Goal: Contribute content: Contribute content

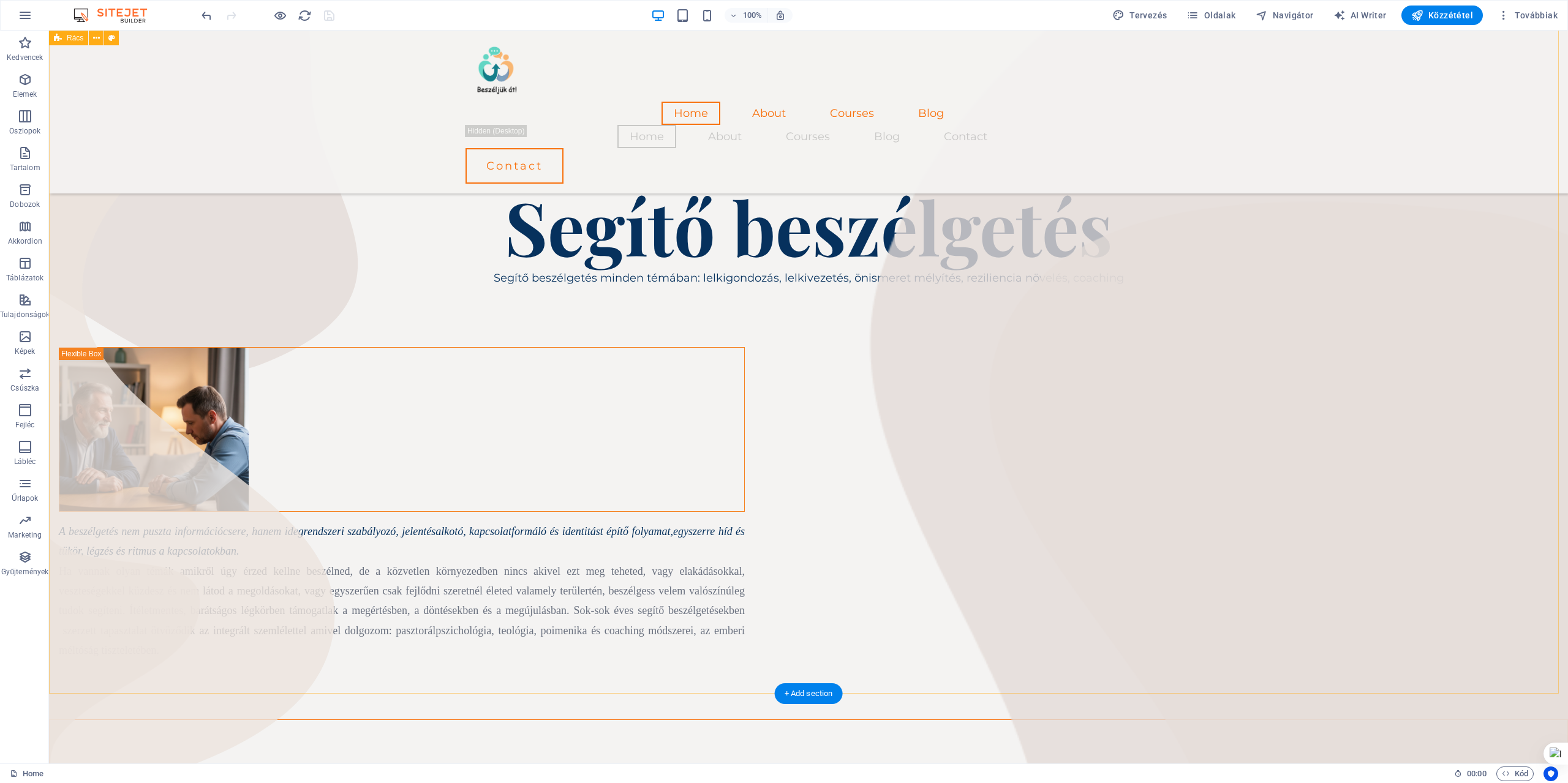
scroll to position [579, 0]
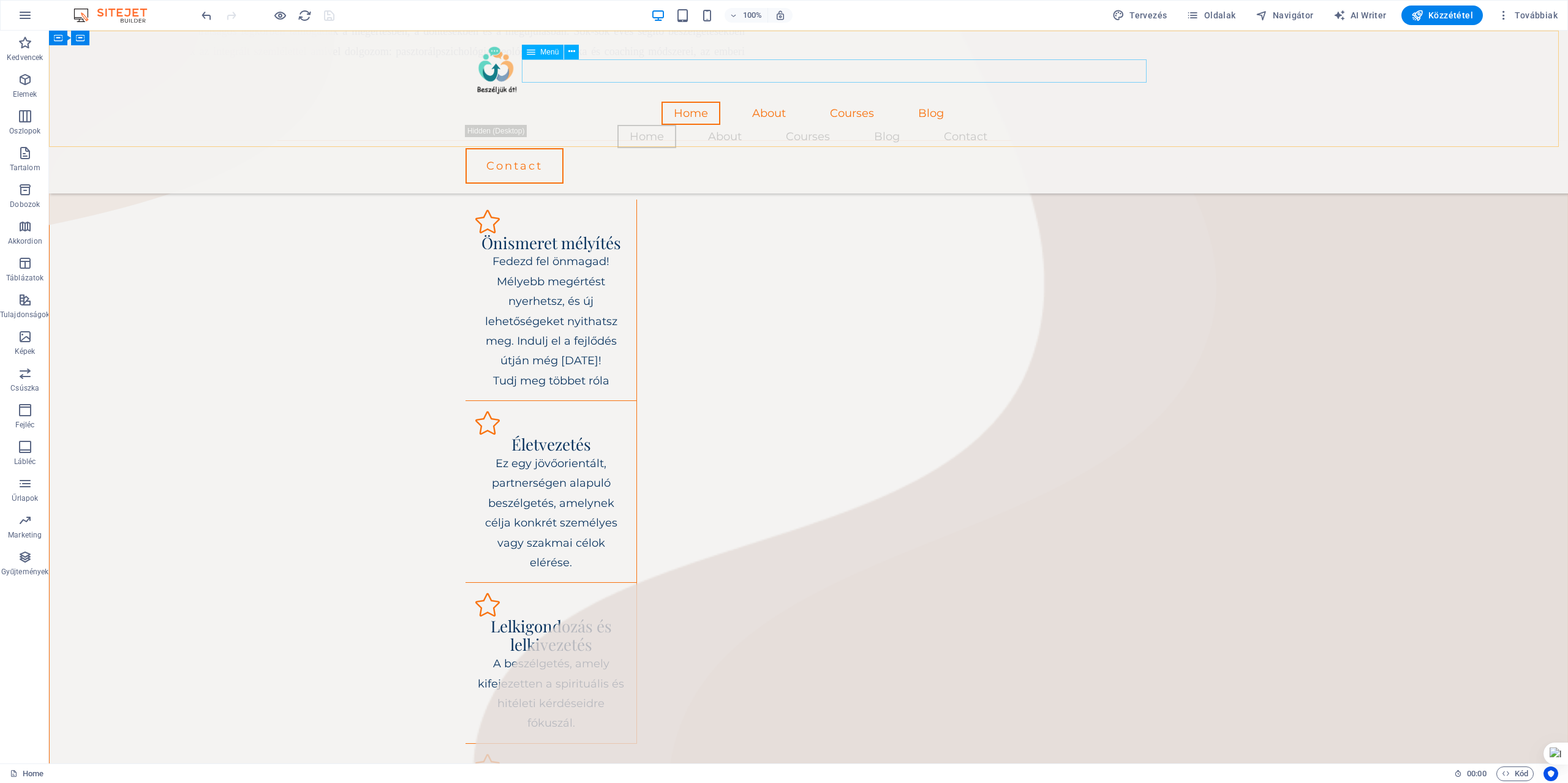
click at [786, 101] on nav "Home About Courses Blog" at bounding box center [808, 113] width 686 height 23
click at [1305, 13] on span "Navigátor" at bounding box center [1284, 16] width 58 height 13
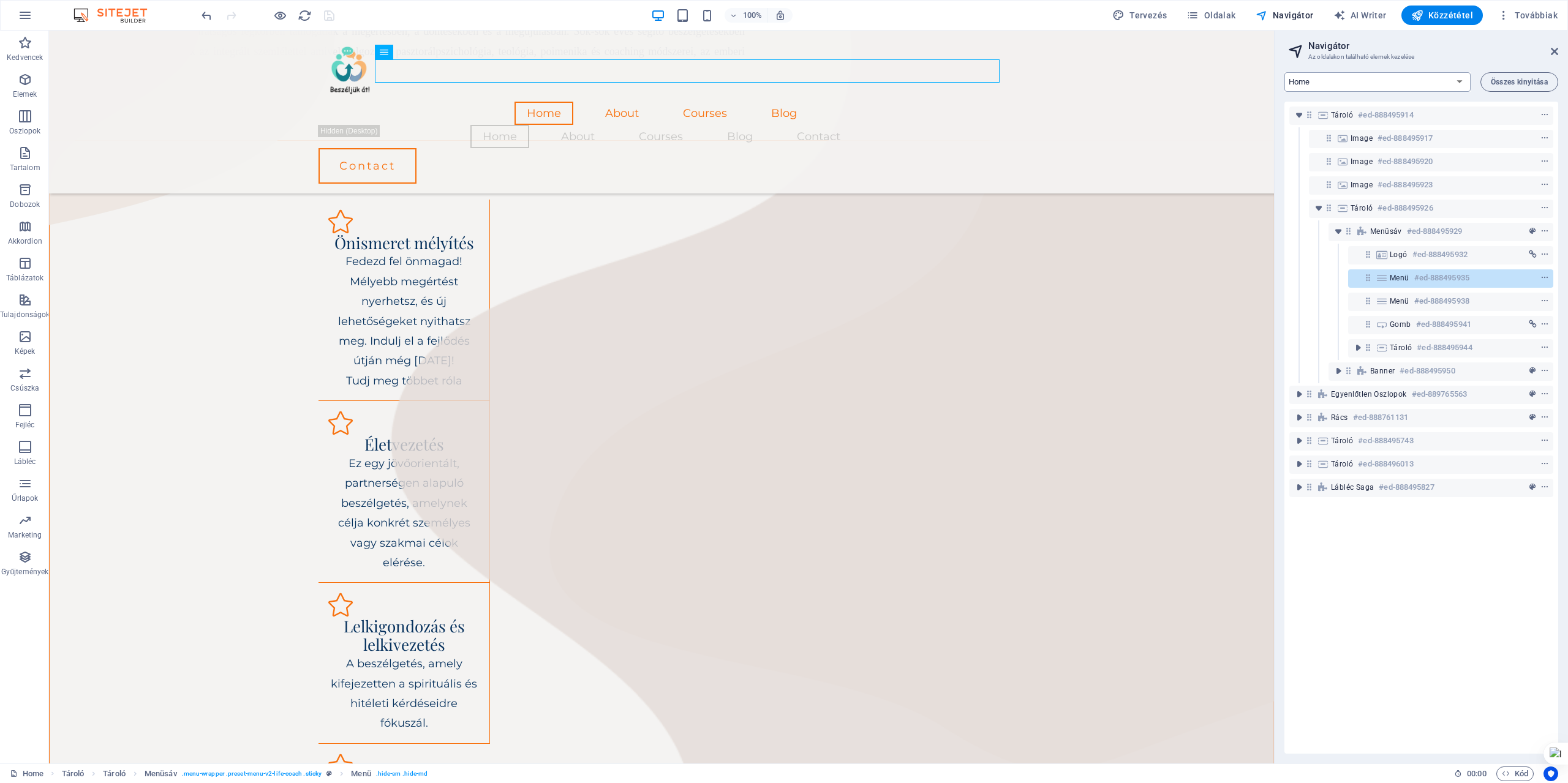
click at [1460, 81] on select "Home About Courses Blog Contact Legal Notice Privacy Blog: Single Page Layout" at bounding box center [1377, 81] width 186 height 19
select select "16776977-hu"
click at [1284, 72] on select "Home About Courses Blog Contact Legal Notice Privacy Blog: Single Page Layout" at bounding box center [1377, 81] width 186 height 19
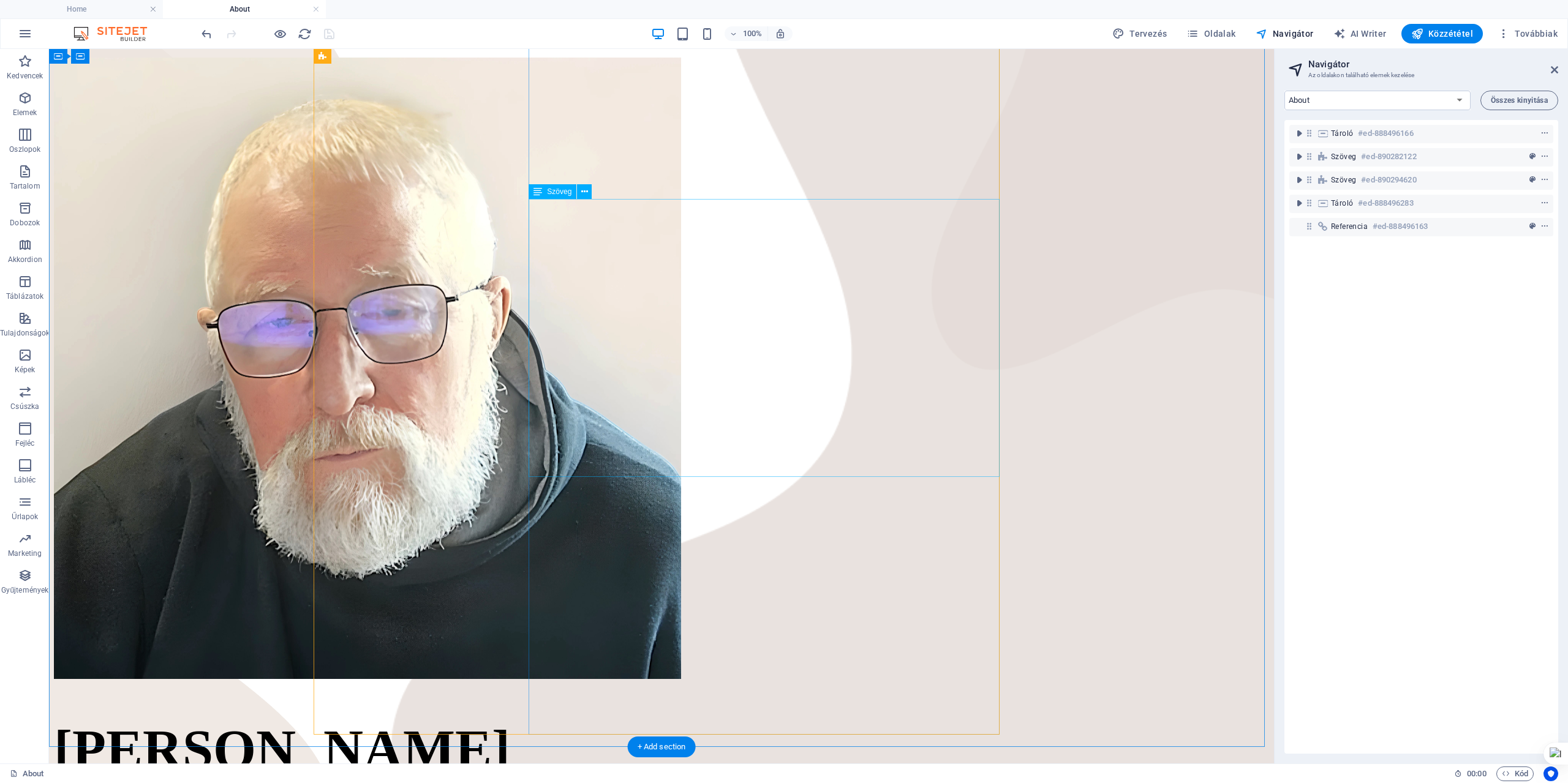
scroll to position [306, 0]
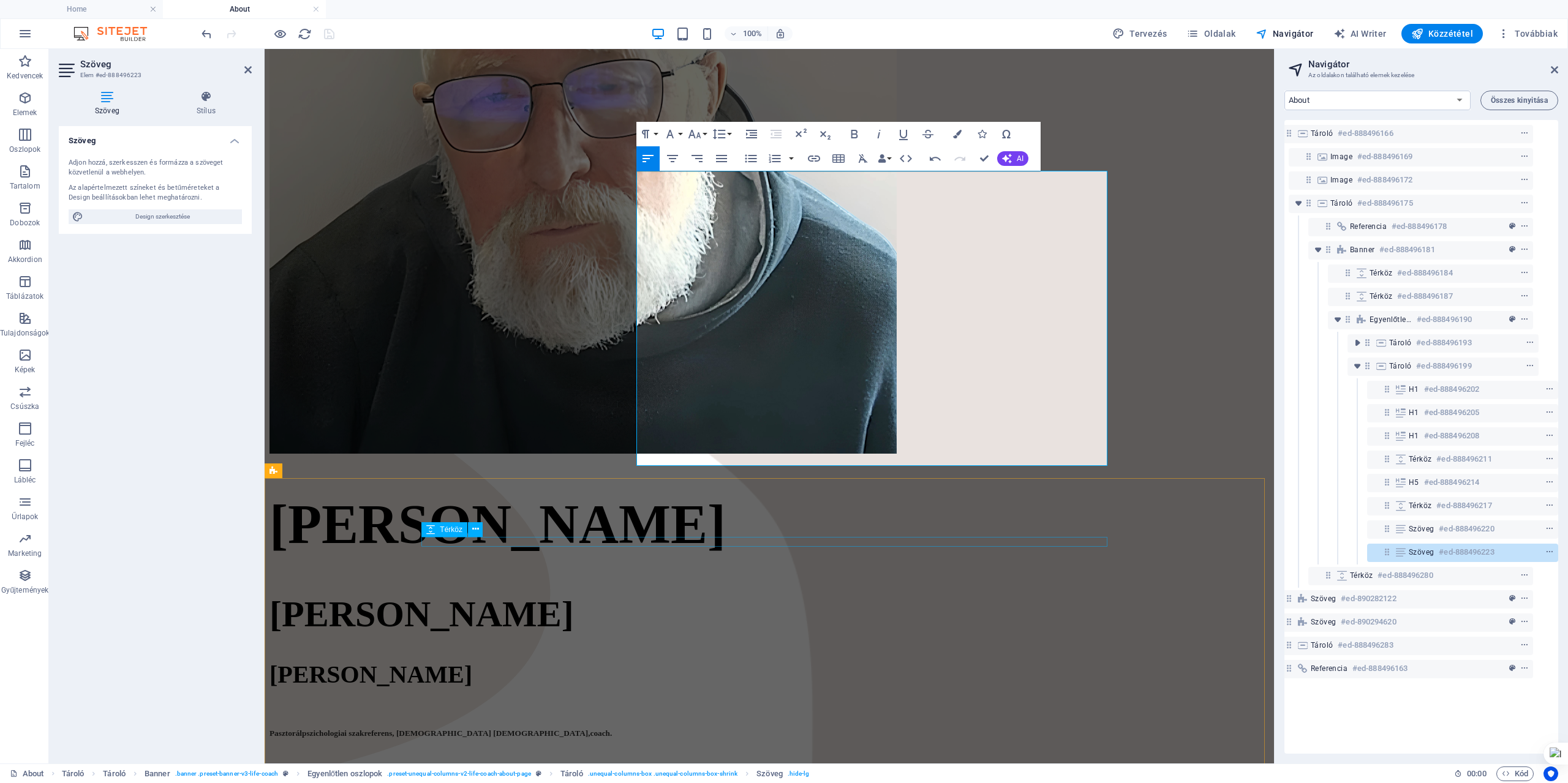
scroll to position [551, 0]
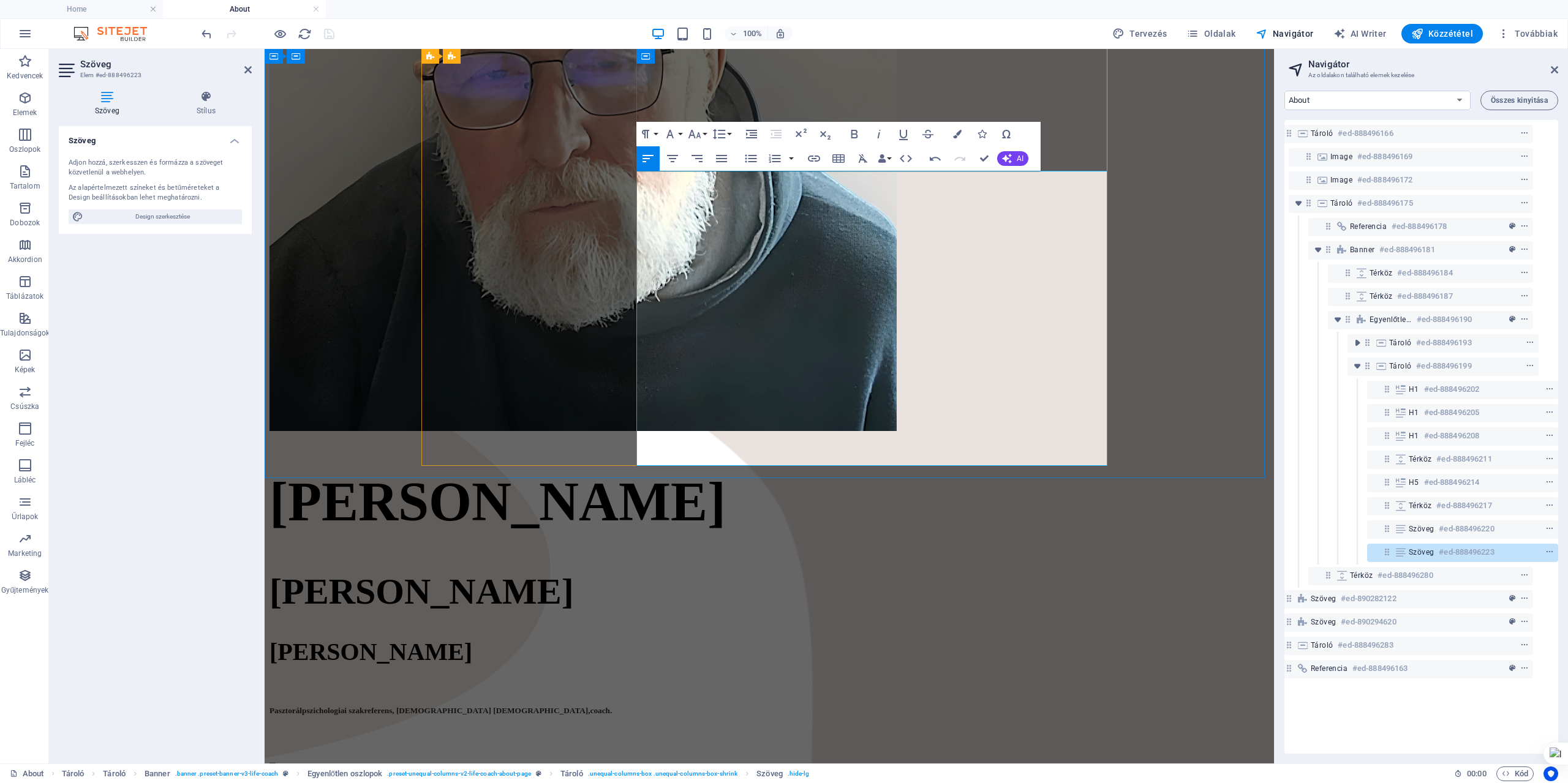
drag, startPoint x: 642, startPoint y: 435, endPoint x: 1042, endPoint y: 459, distance: 400.7
click at [678, 135] on button "Font Family" at bounding box center [672, 134] width 23 height 24
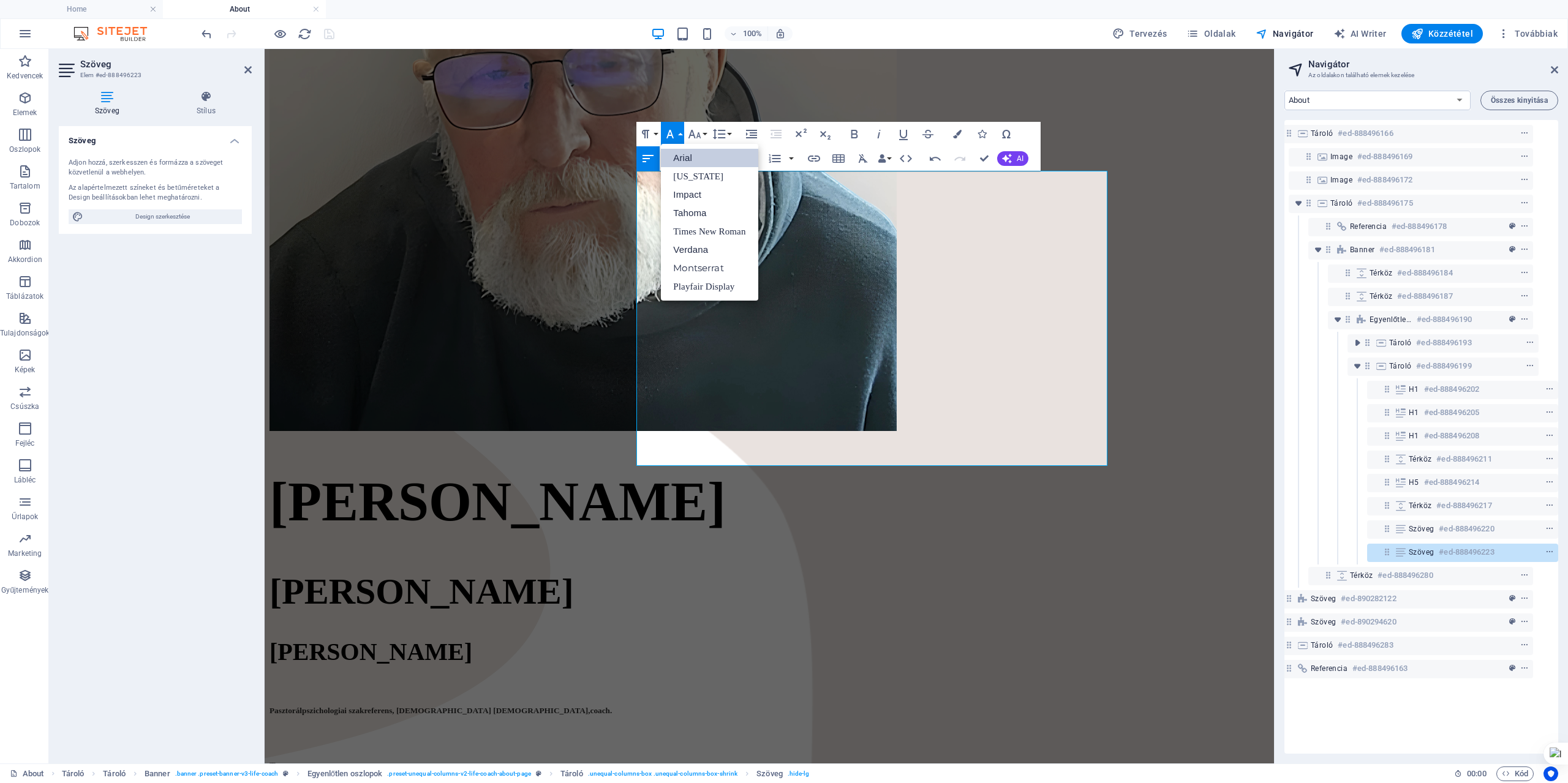
scroll to position [0, 0]
click at [698, 215] on link "Tahoma" at bounding box center [709, 213] width 96 height 18
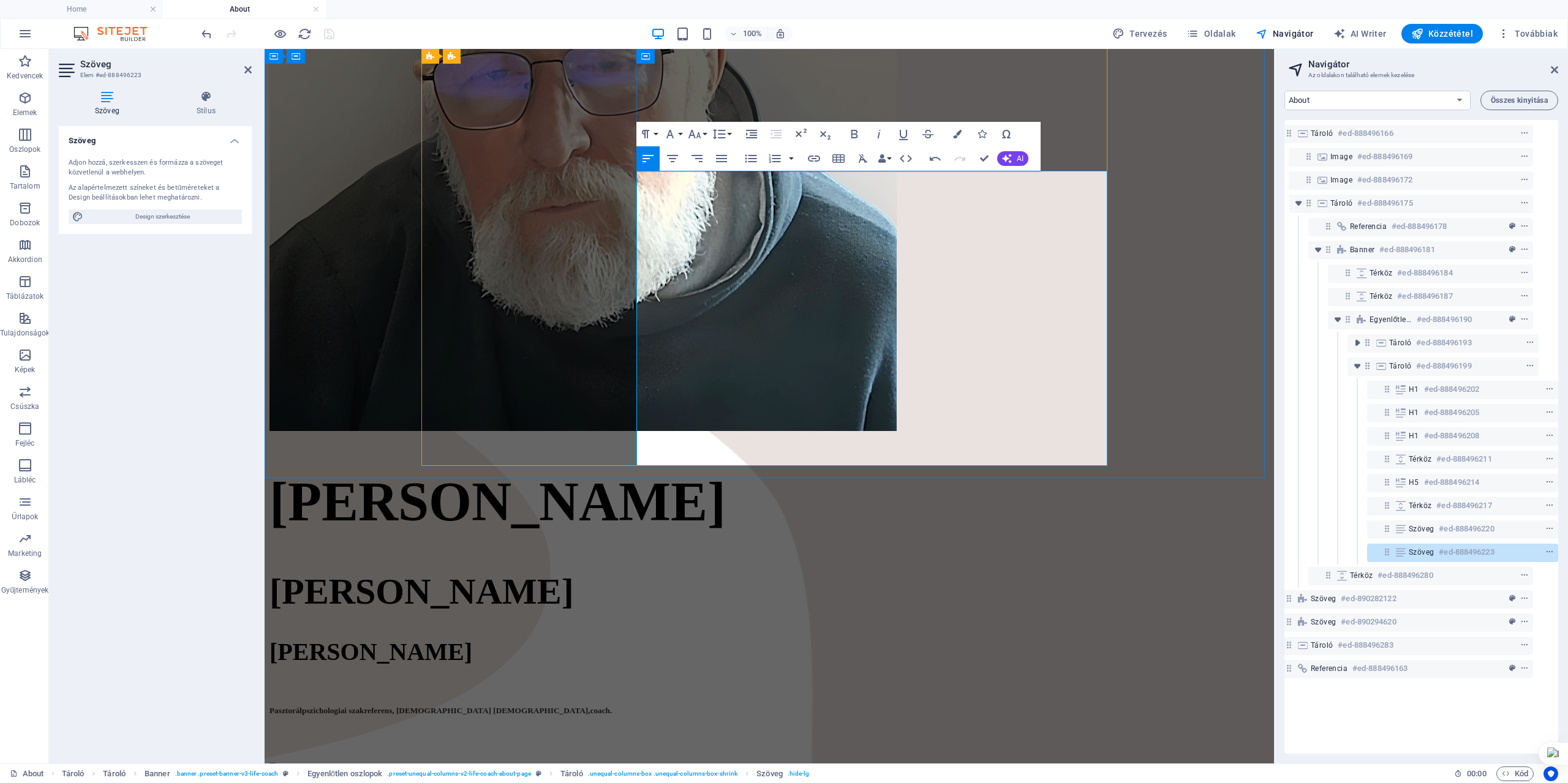
drag, startPoint x: 1006, startPoint y: 456, endPoint x: 631, endPoint y: 434, distance: 375.6
click at [631, 434] on div "[PERSON_NAME] [PERSON_NAME] [PERSON_NAME] Pasztorálpszichologiai szakreferens, …" at bounding box center [769, 383] width 1000 height 1146
click at [700, 134] on icon "button" at bounding box center [694, 133] width 14 height 14
click at [707, 288] on link "24" at bounding box center [707, 286] width 44 height 18
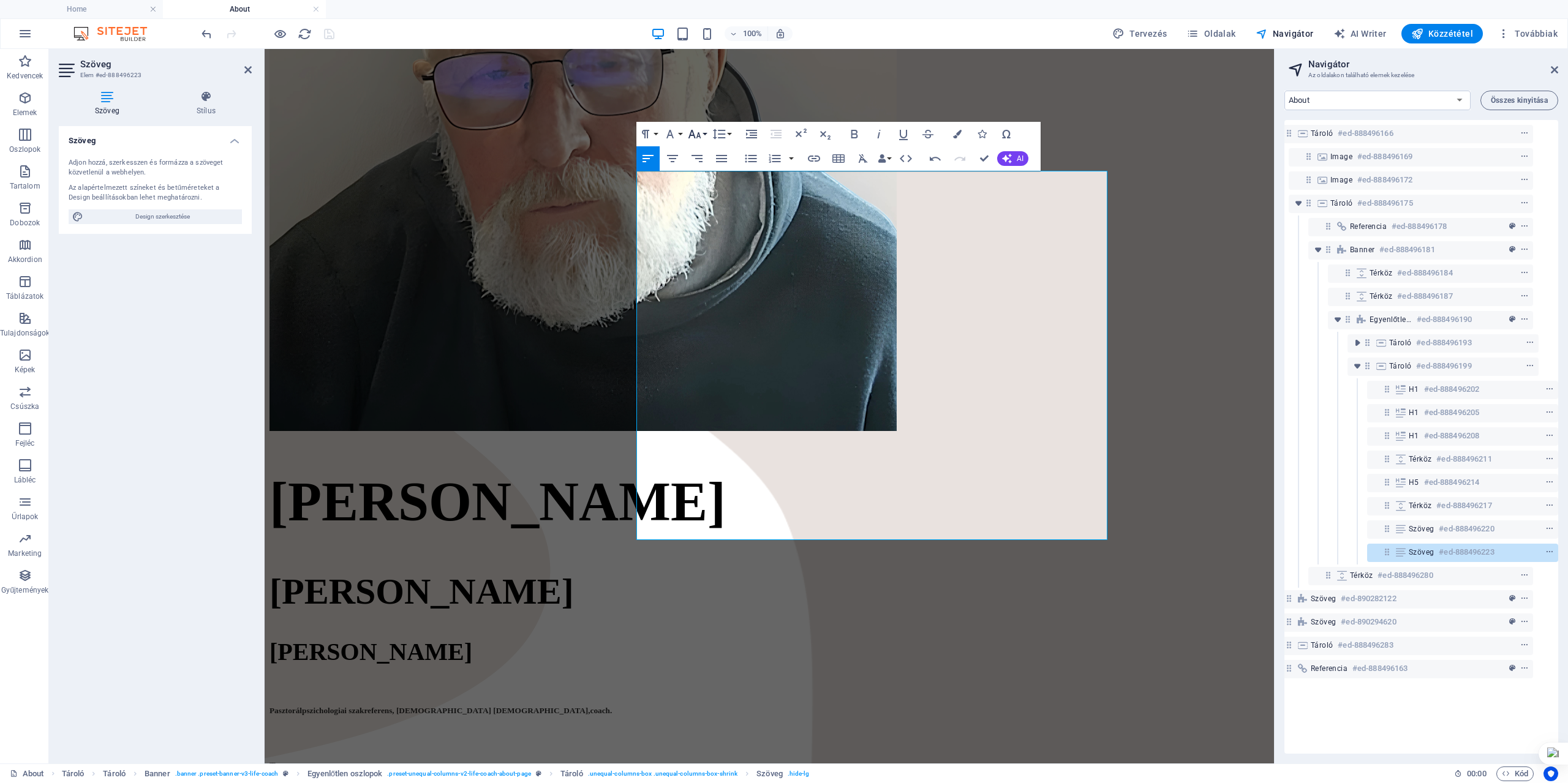
click at [703, 132] on button "Font Size" at bounding box center [697, 134] width 23 height 24
click at [705, 152] on link "14" at bounding box center [707, 152] width 44 height 18
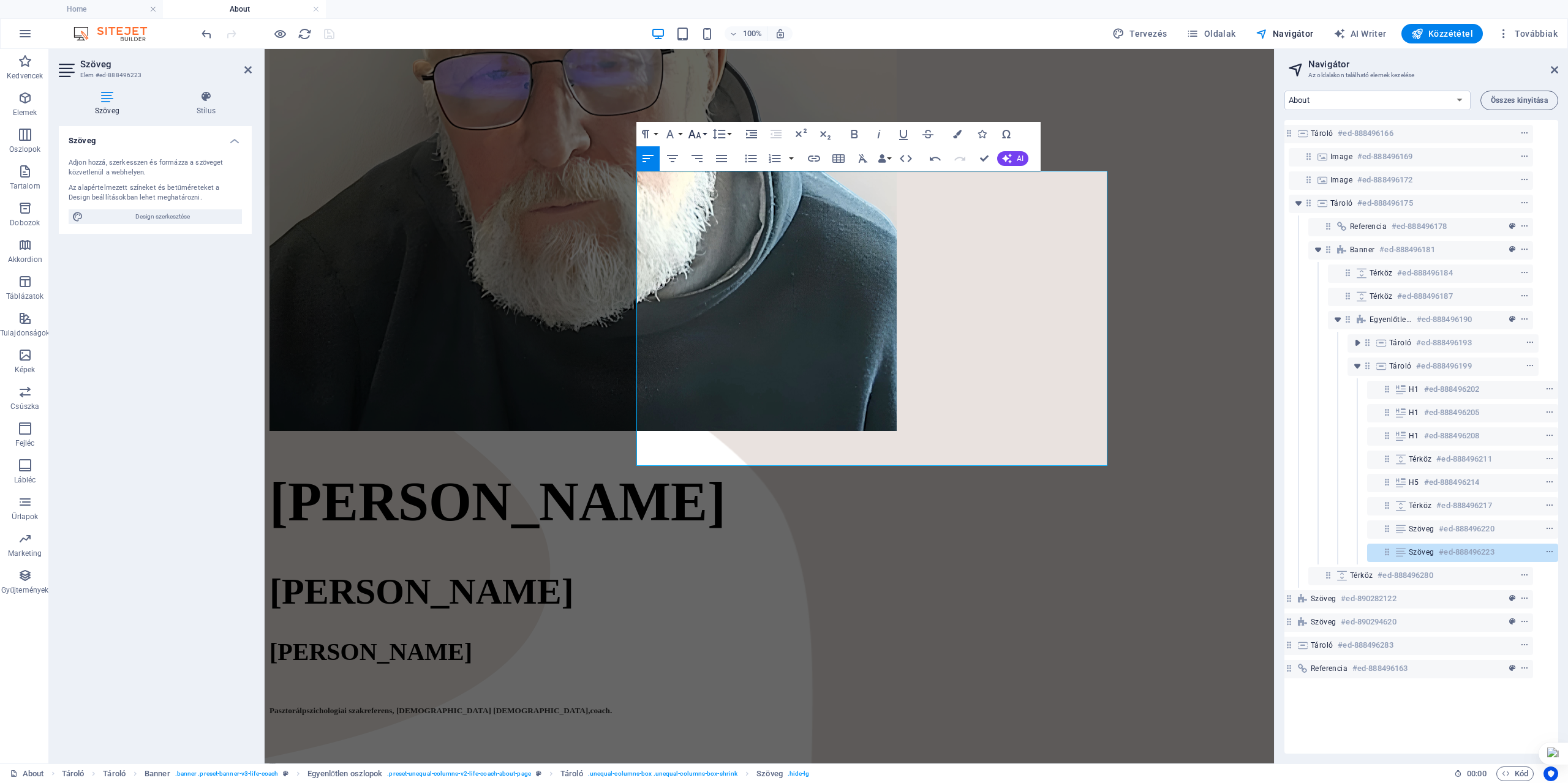
click at [702, 137] on button "Font Size" at bounding box center [697, 134] width 23 height 24
click at [712, 170] on link "18" at bounding box center [707, 170] width 44 height 18
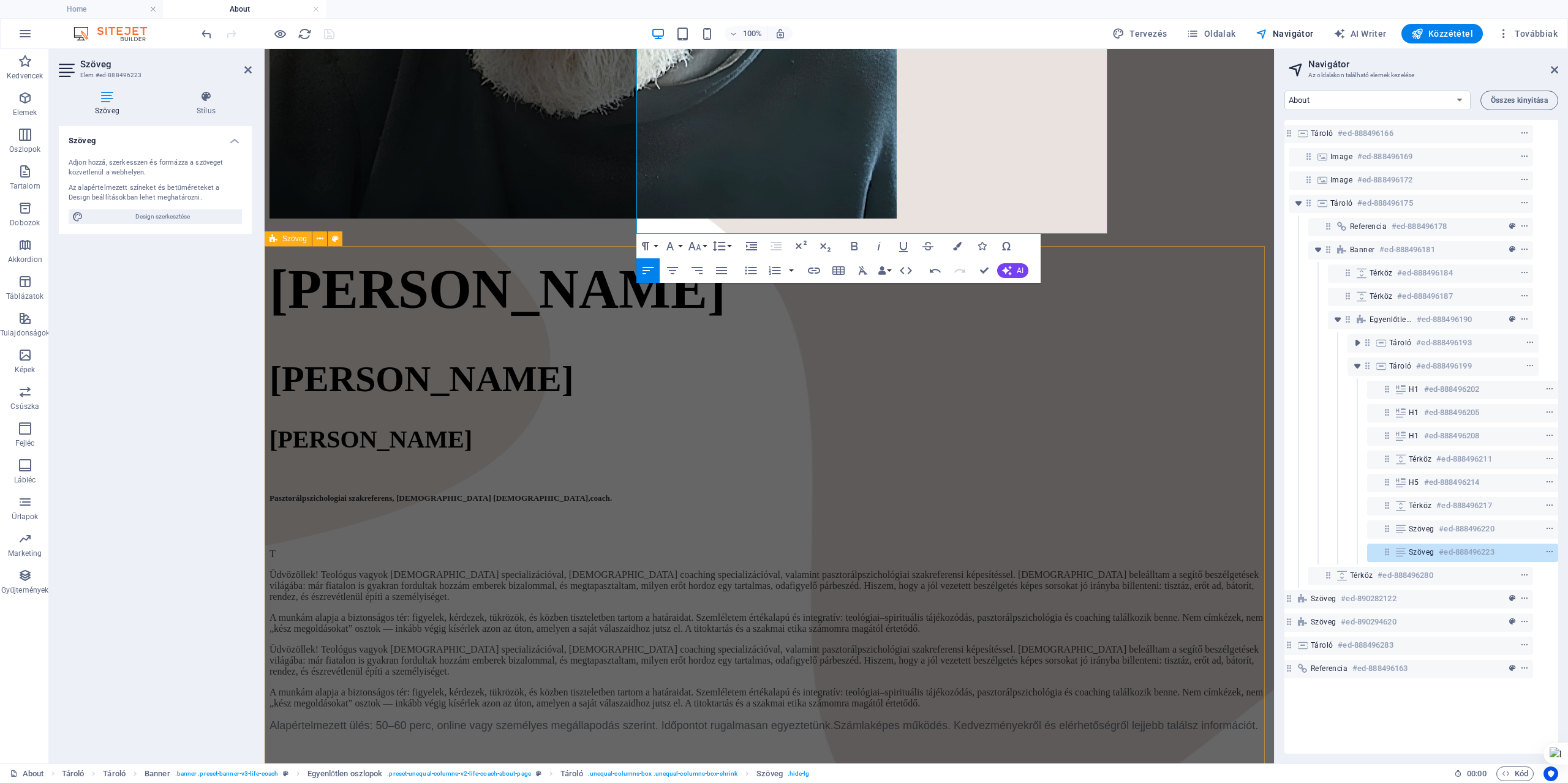
scroll to position [613, 0]
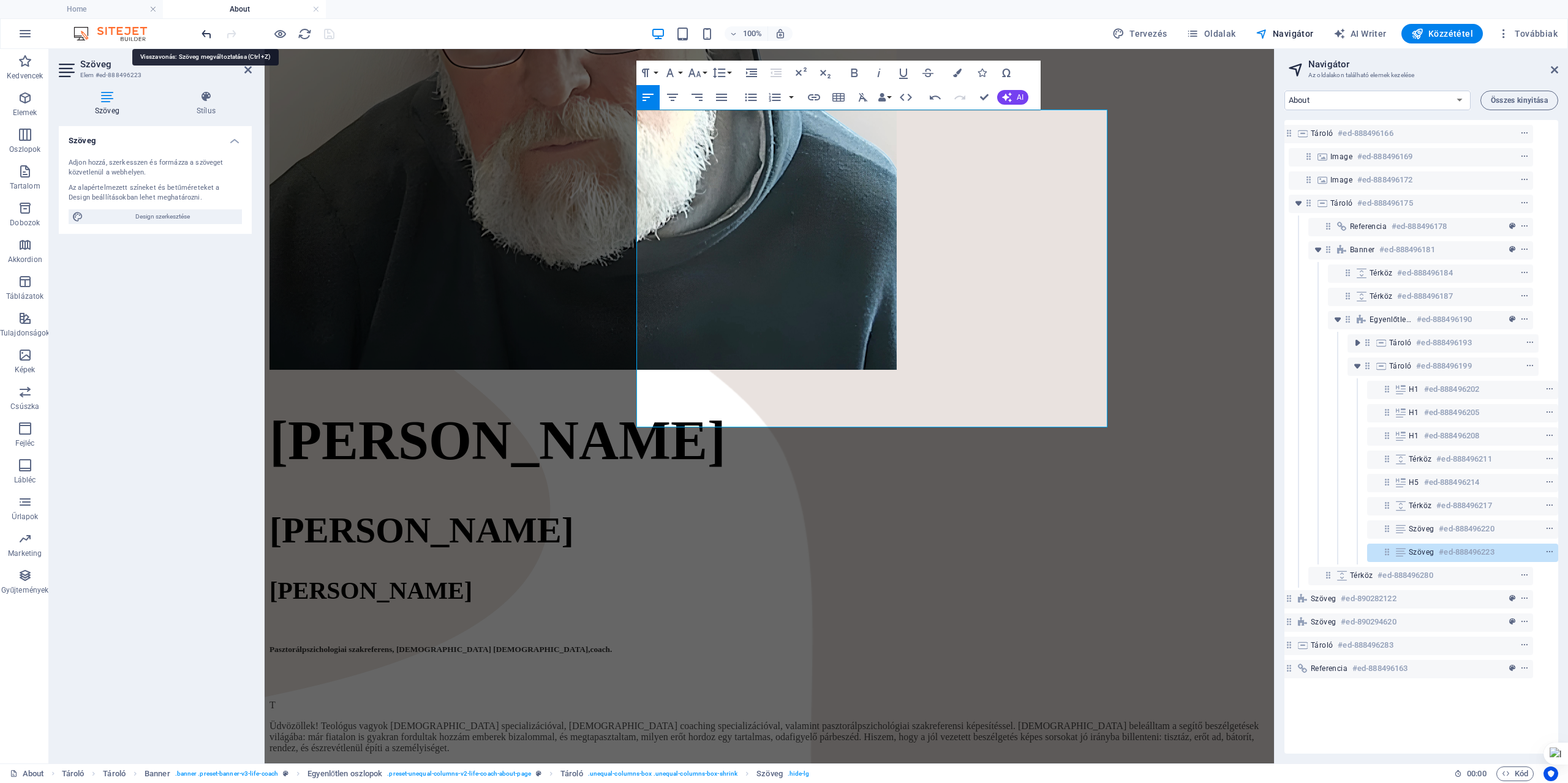
click at [203, 32] on icon "undo" at bounding box center [207, 34] width 14 height 14
click at [202, 39] on icon "undo" at bounding box center [207, 34] width 14 height 14
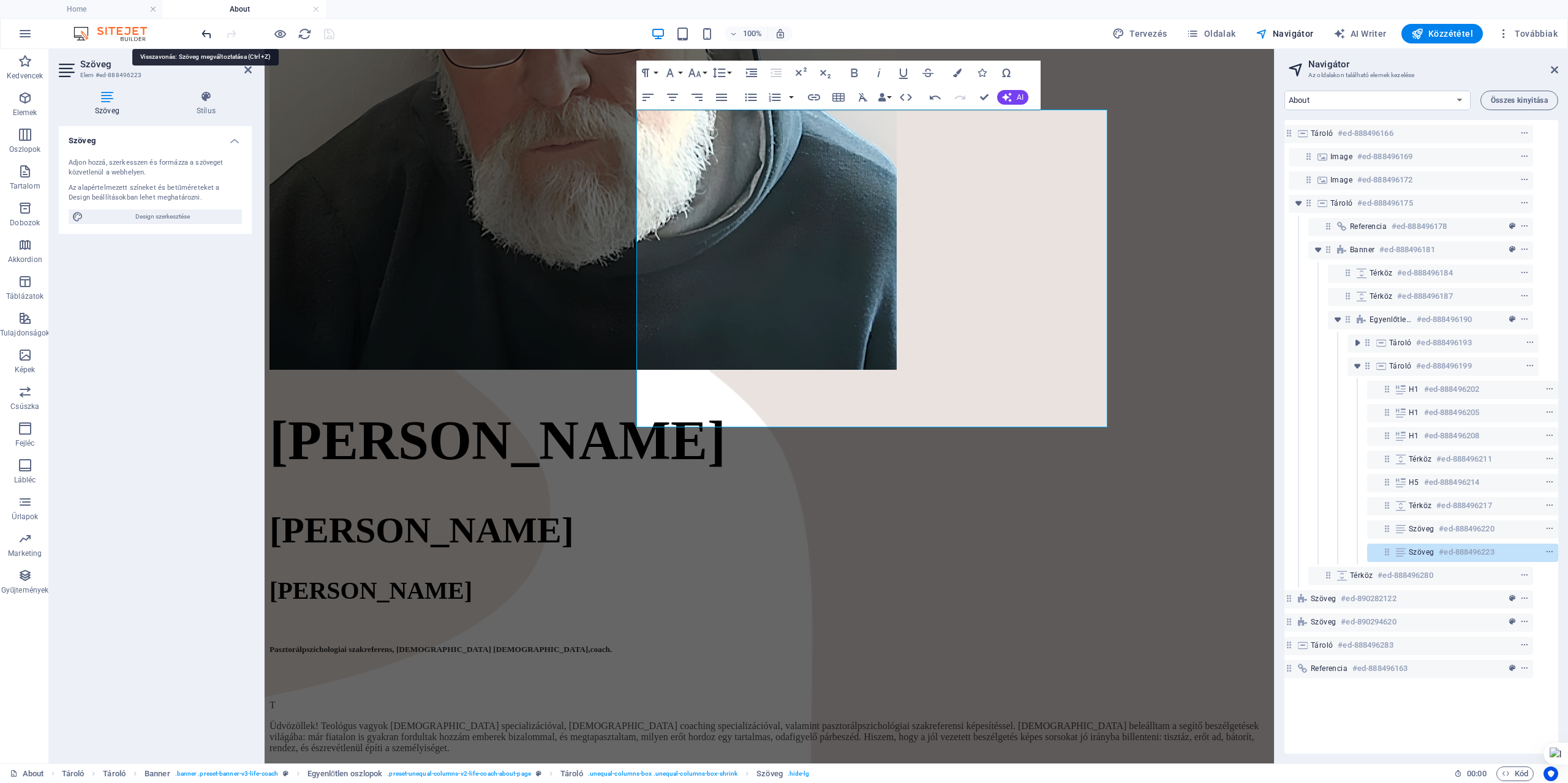
click at [202, 34] on icon "undo" at bounding box center [207, 34] width 14 height 14
drag, startPoint x: 638, startPoint y: 373, endPoint x: 771, endPoint y: 422, distance: 141.7
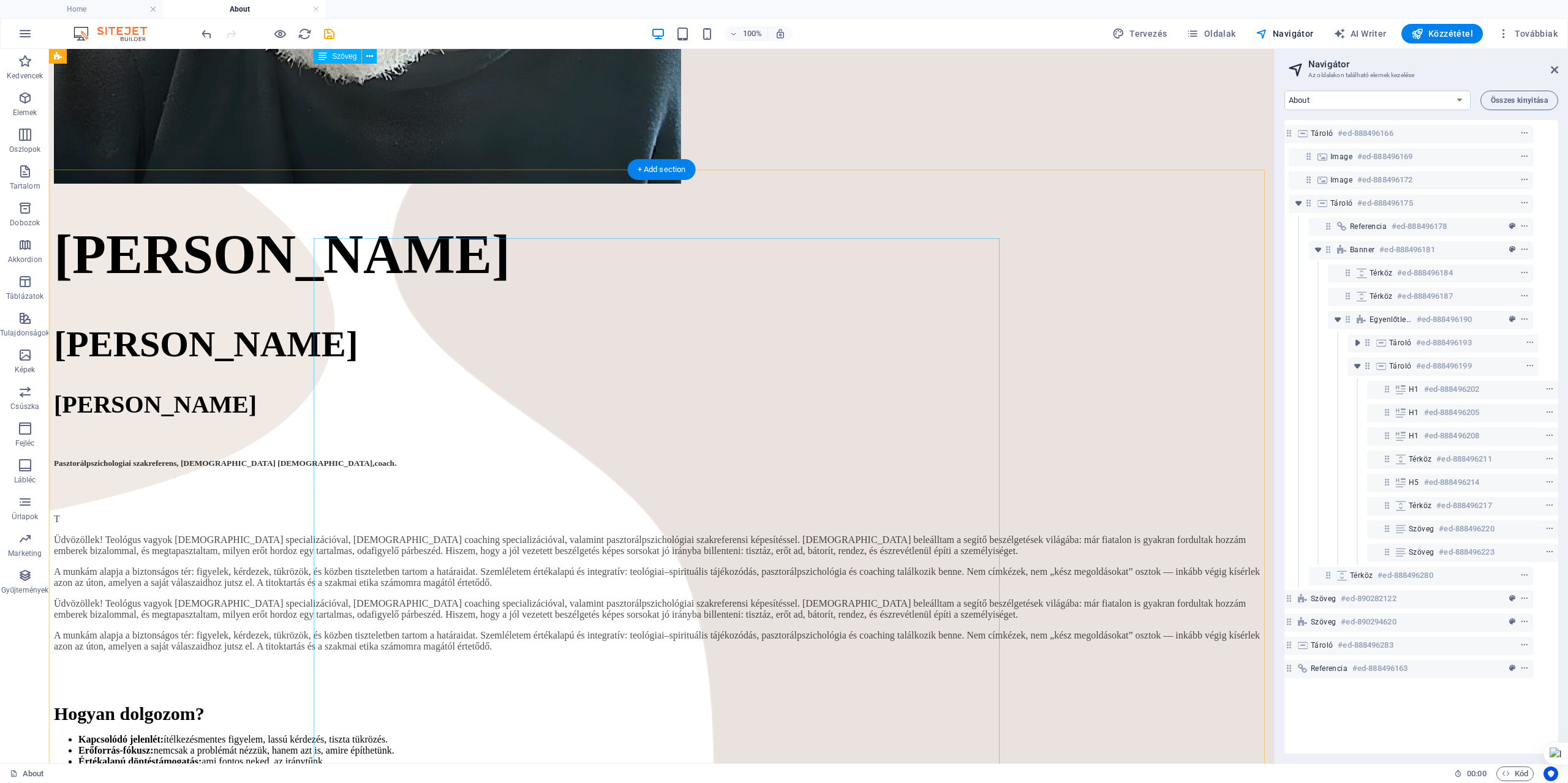
scroll to position [796, 0]
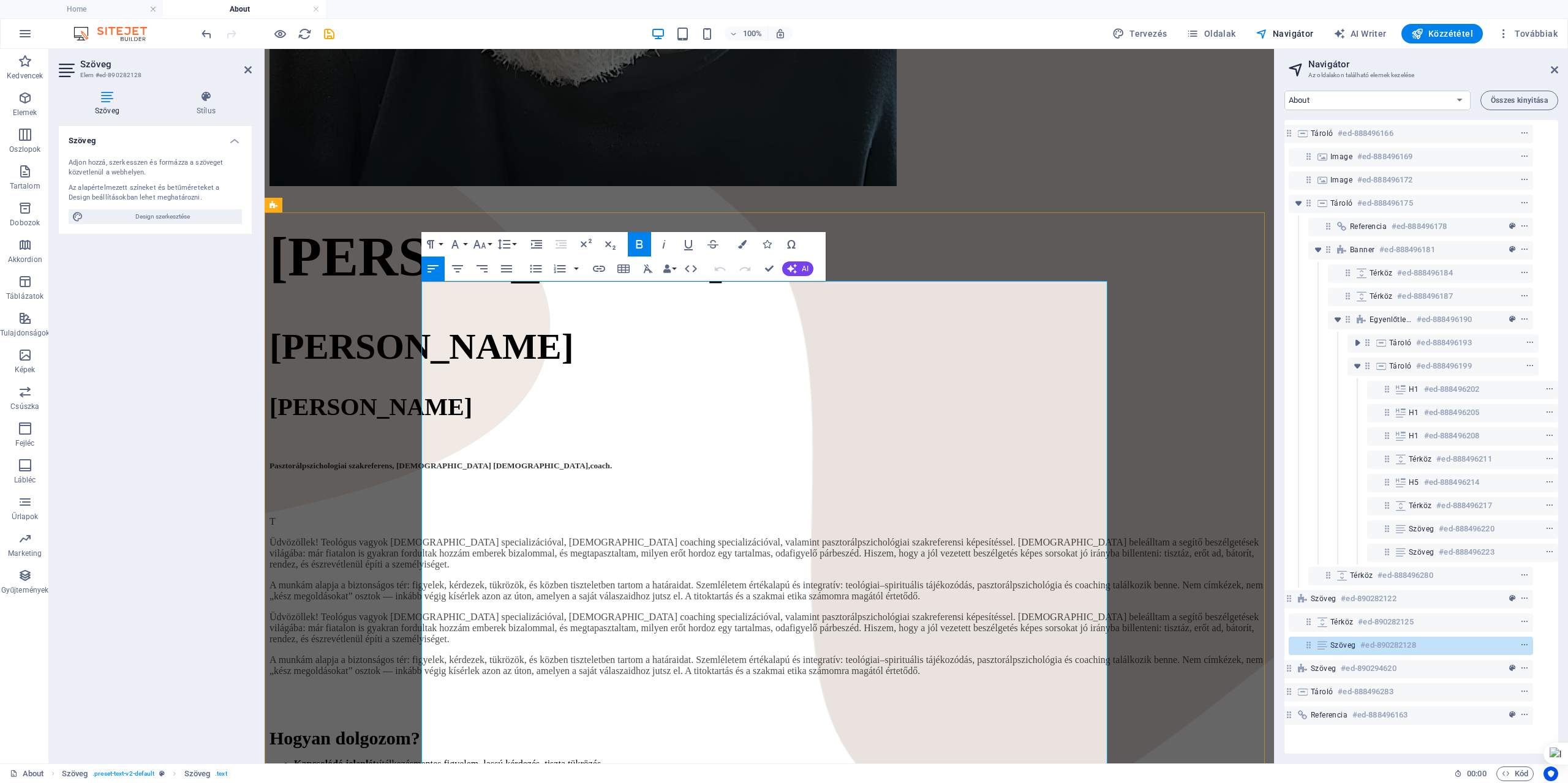
drag, startPoint x: 432, startPoint y: 420, endPoint x: 534, endPoint y: 424, distance: 102.1
click at [640, 241] on icon "button" at bounding box center [639, 244] width 14 height 14
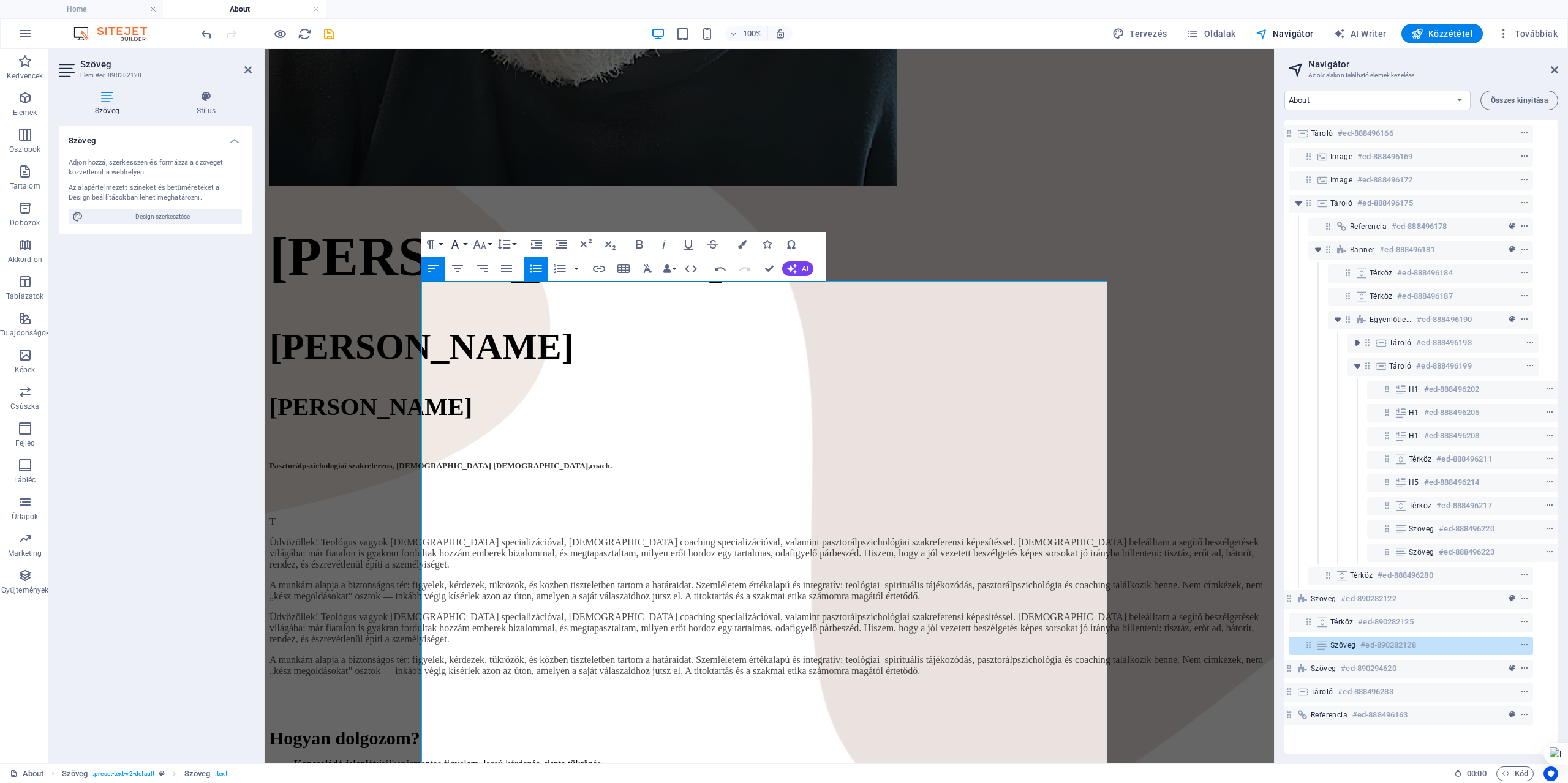
click at [463, 244] on button "Font Family" at bounding box center [457, 244] width 23 height 24
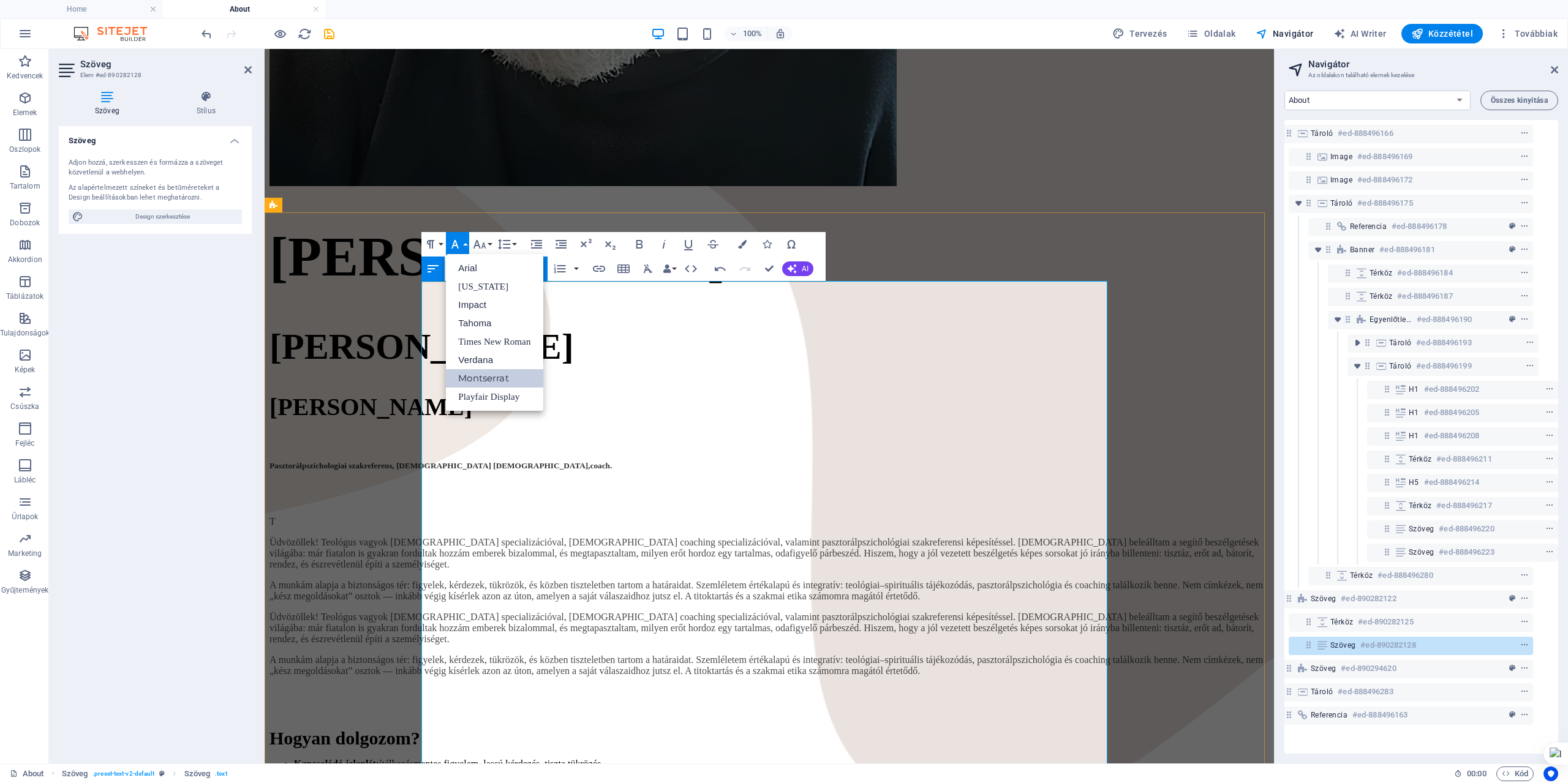
drag, startPoint x: 430, startPoint y: 421, endPoint x: 782, endPoint y: 442, distance: 352.6
click at [486, 375] on link "Montserrat" at bounding box center [494, 378] width 96 height 18
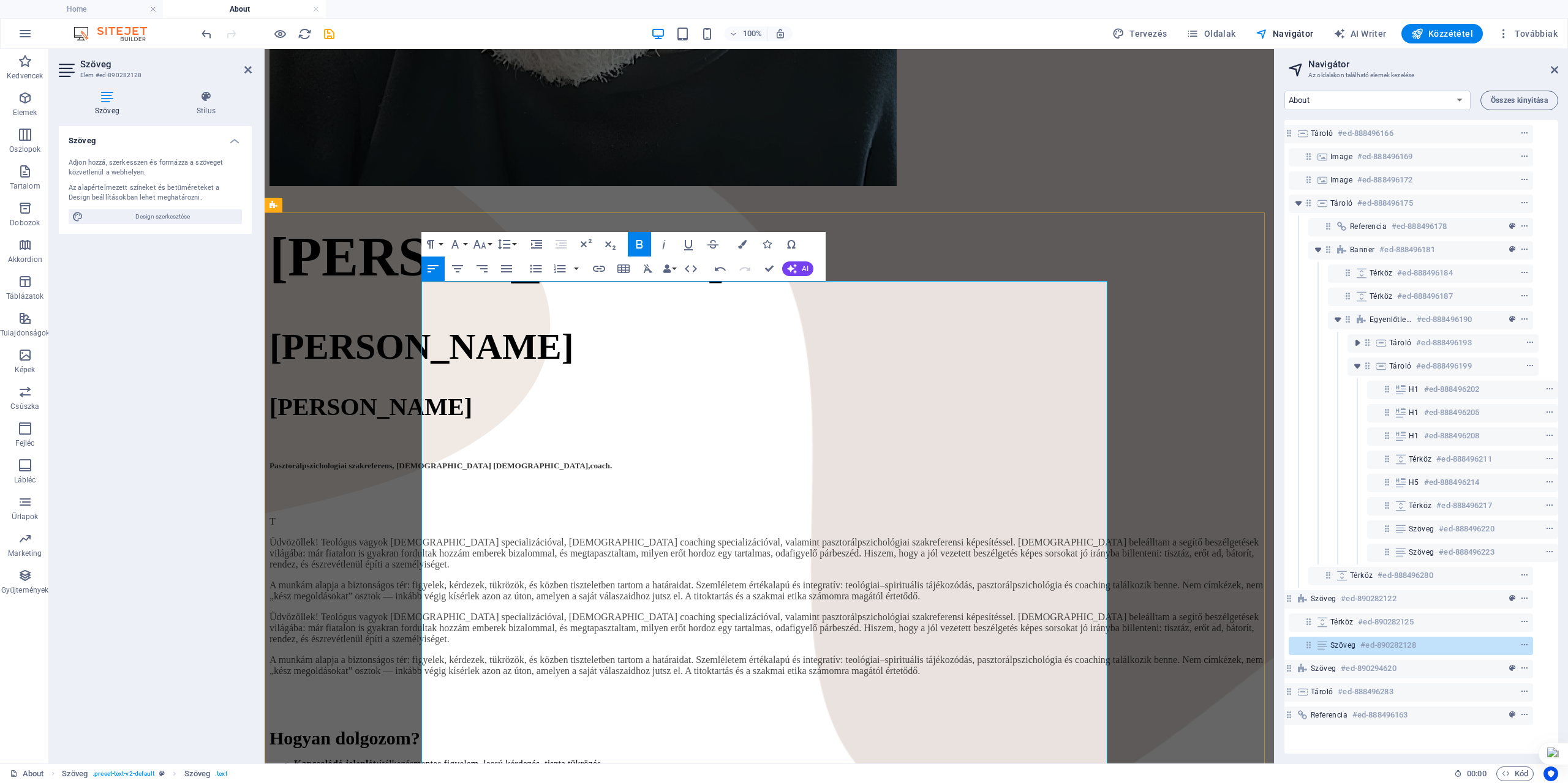
drag, startPoint x: 559, startPoint y: 421, endPoint x: 1031, endPoint y: 443, distance: 472.5
click at [643, 246] on icon "button" at bounding box center [639, 244] width 14 height 14
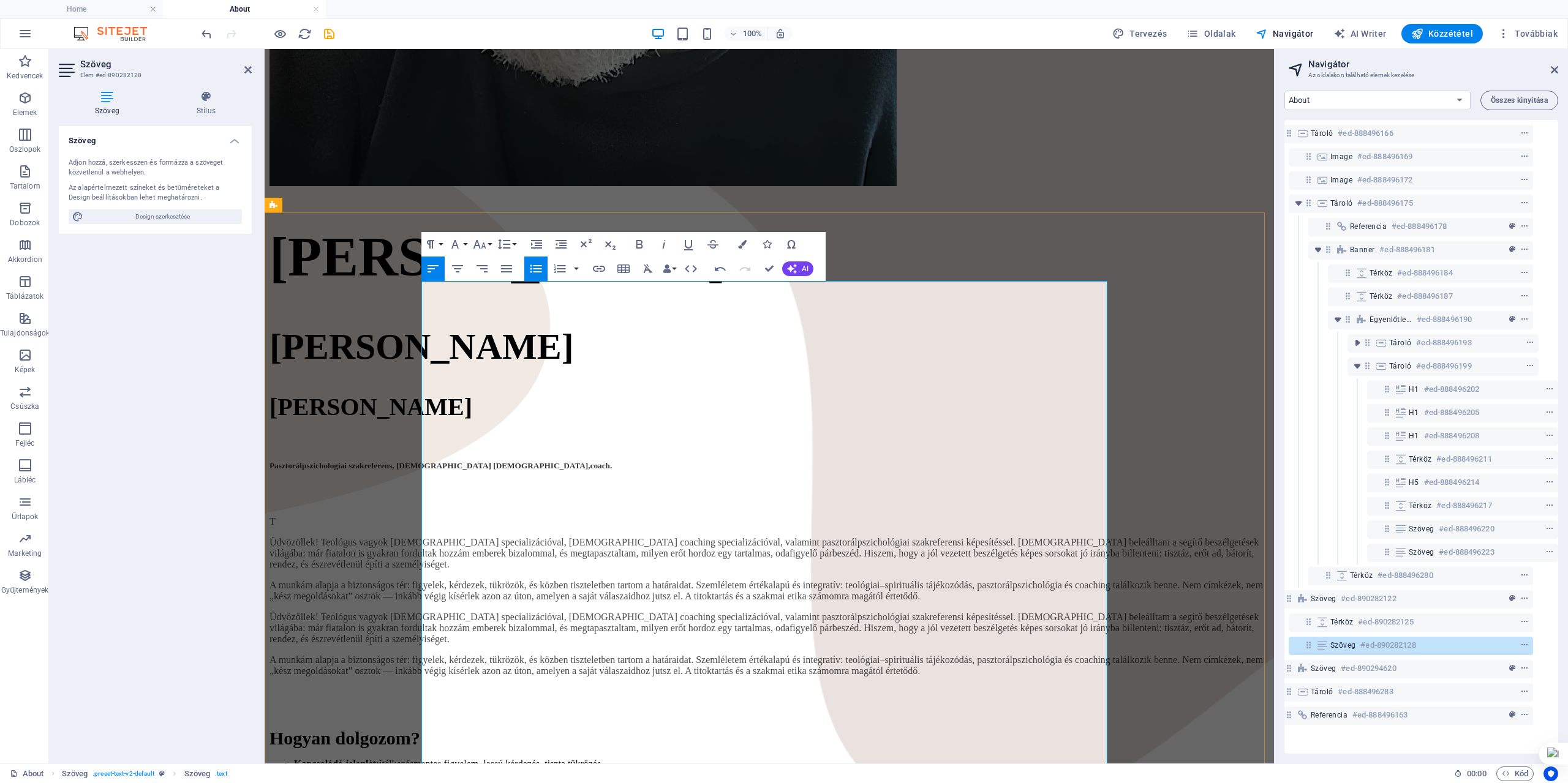
drag, startPoint x: 564, startPoint y: 442, endPoint x: 945, endPoint y: 447, distance: 381.0
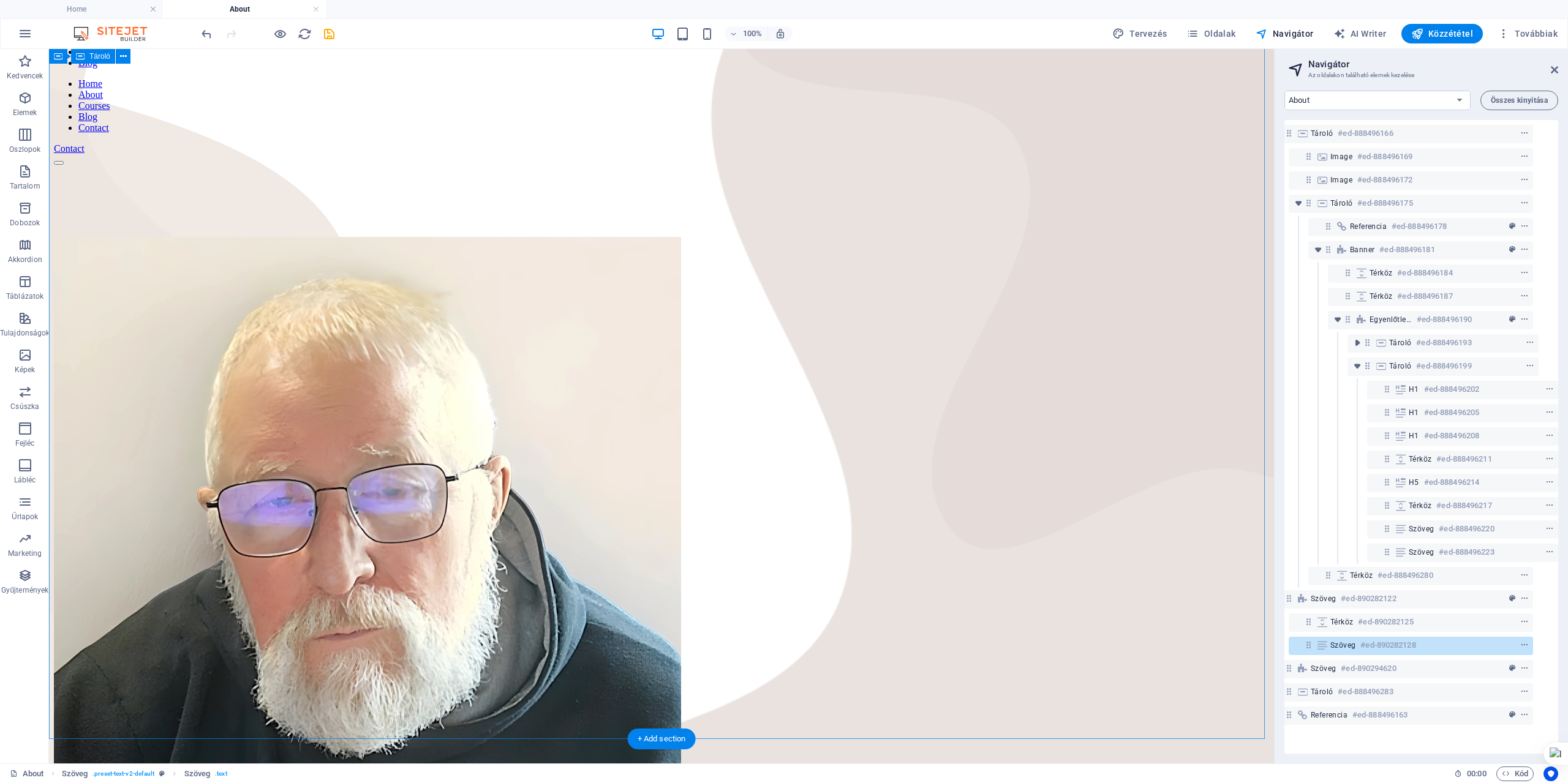
scroll to position [123, 0]
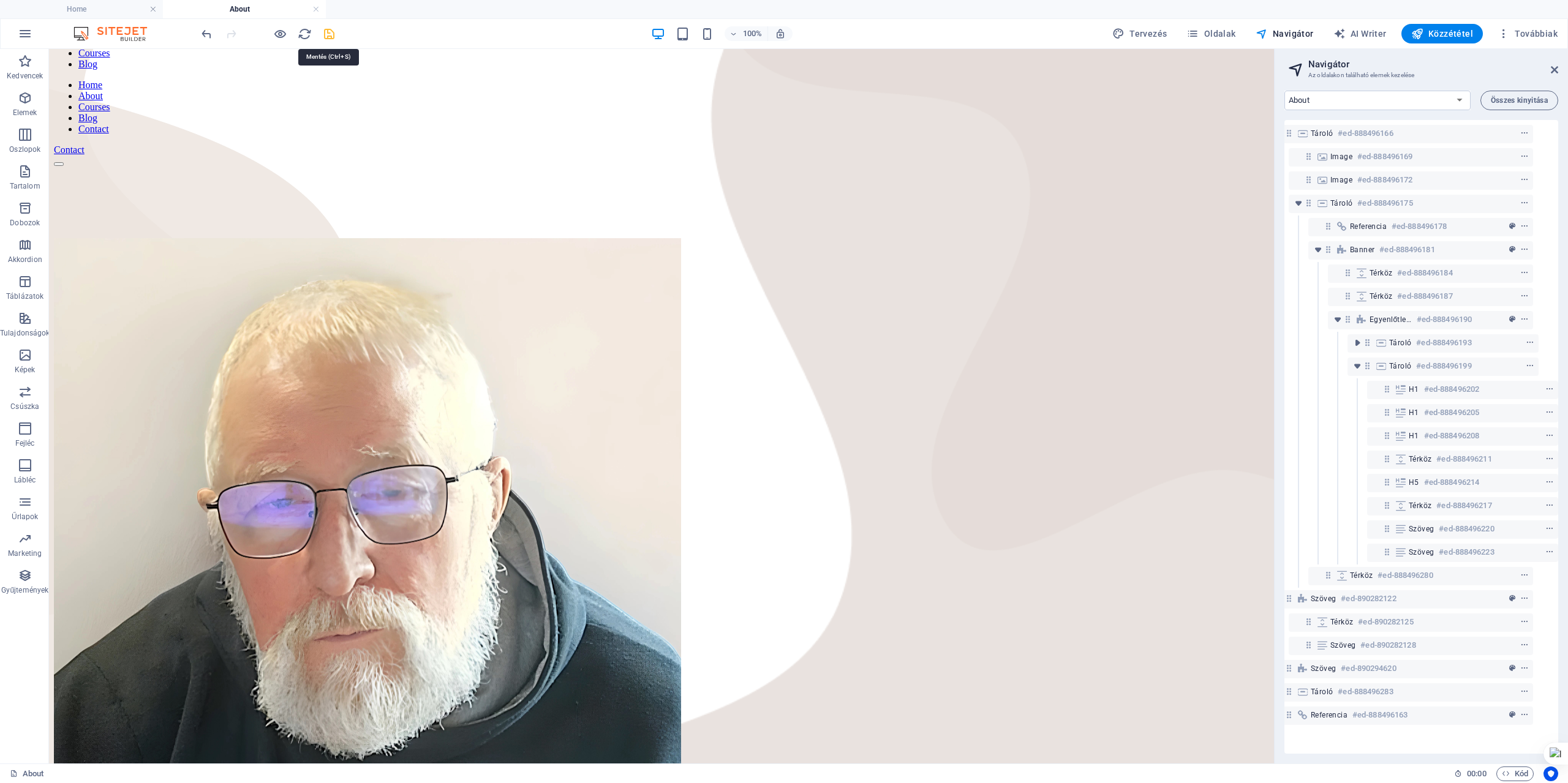
click at [330, 33] on icon "save" at bounding box center [329, 34] width 14 height 14
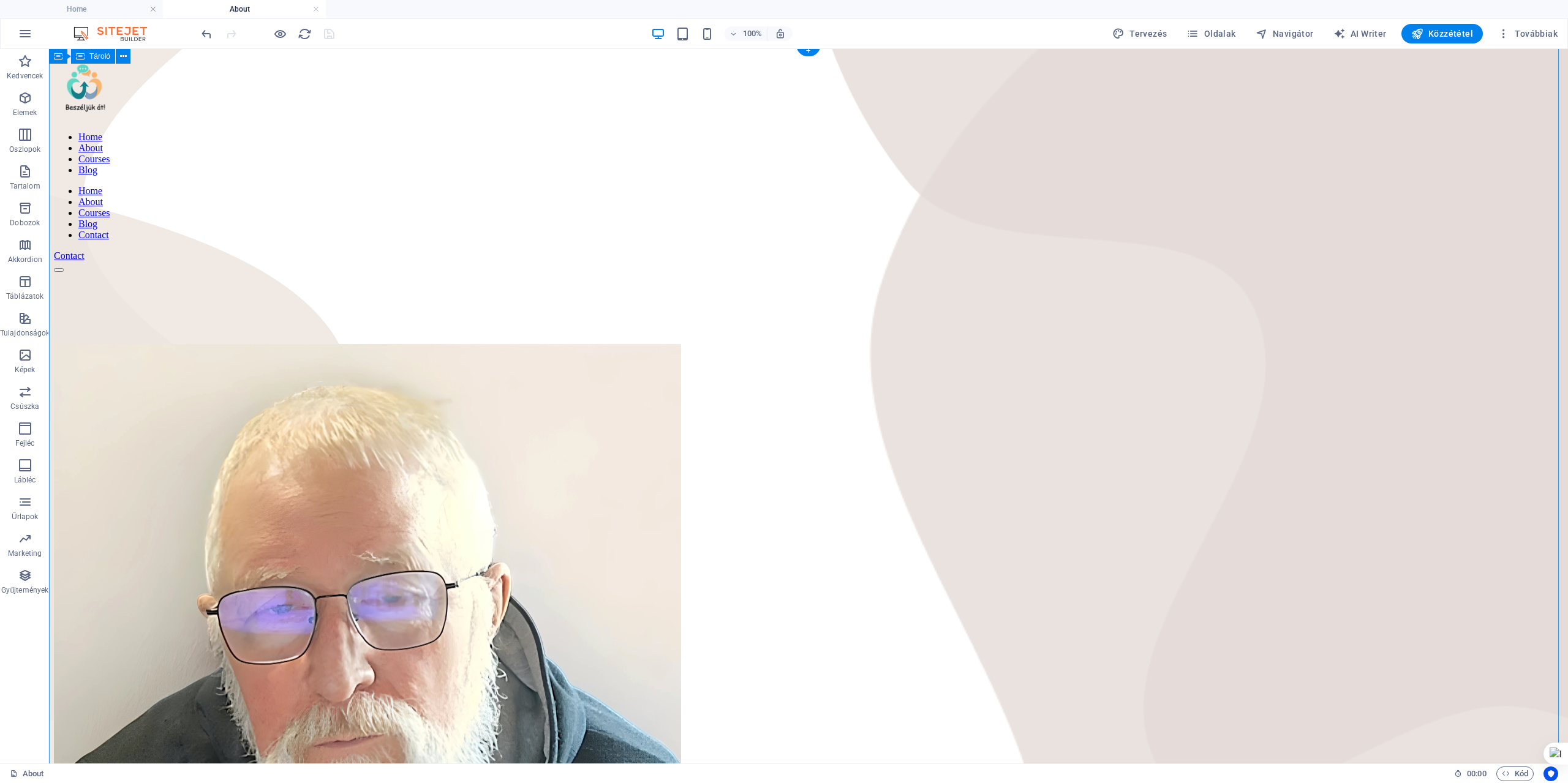
scroll to position [0, 0]
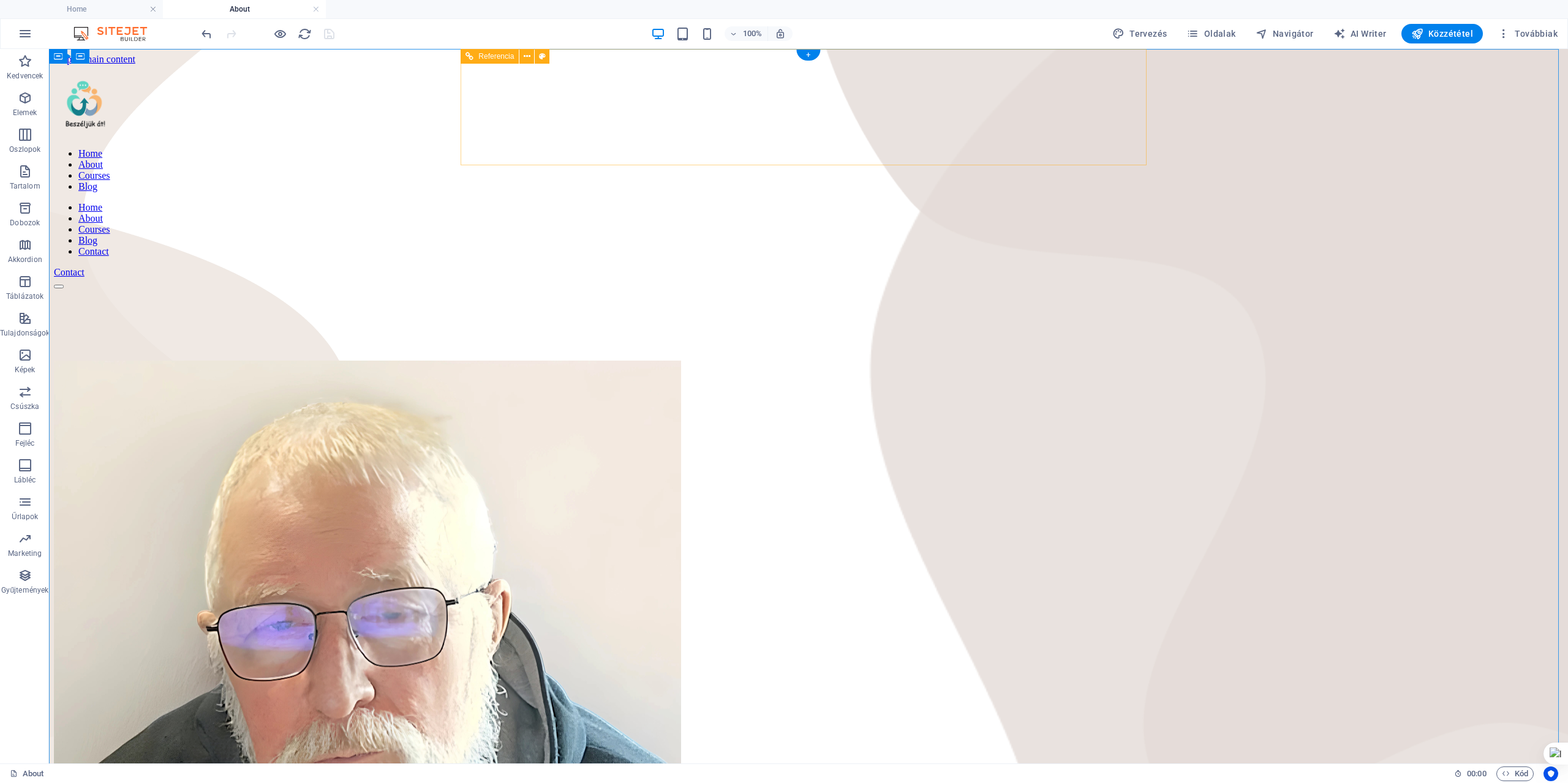
click at [877, 148] on nav "Home About Courses Blog" at bounding box center [808, 170] width 1509 height 44
click at [1291, 34] on span "Navigátor" at bounding box center [1284, 34] width 58 height 13
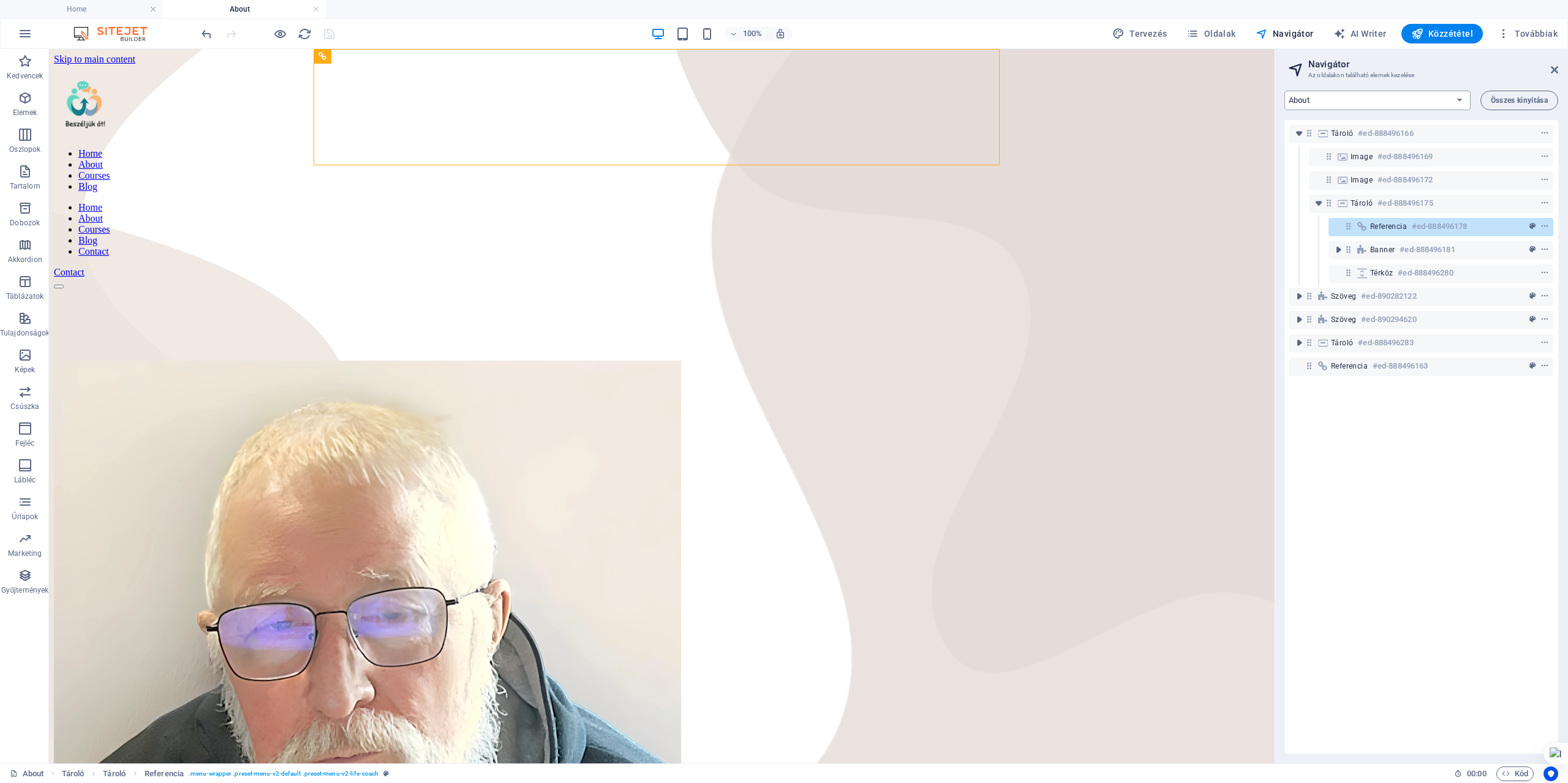
click at [1459, 99] on select "Home About Courses Blog Contact Legal Notice Privacy Blog: Single Page Layout" at bounding box center [1377, 100] width 186 height 19
click at [1284, 91] on select "Home About Courses Blog Contact Legal Notice Privacy Blog: Single Page Layout" at bounding box center [1377, 100] width 186 height 19
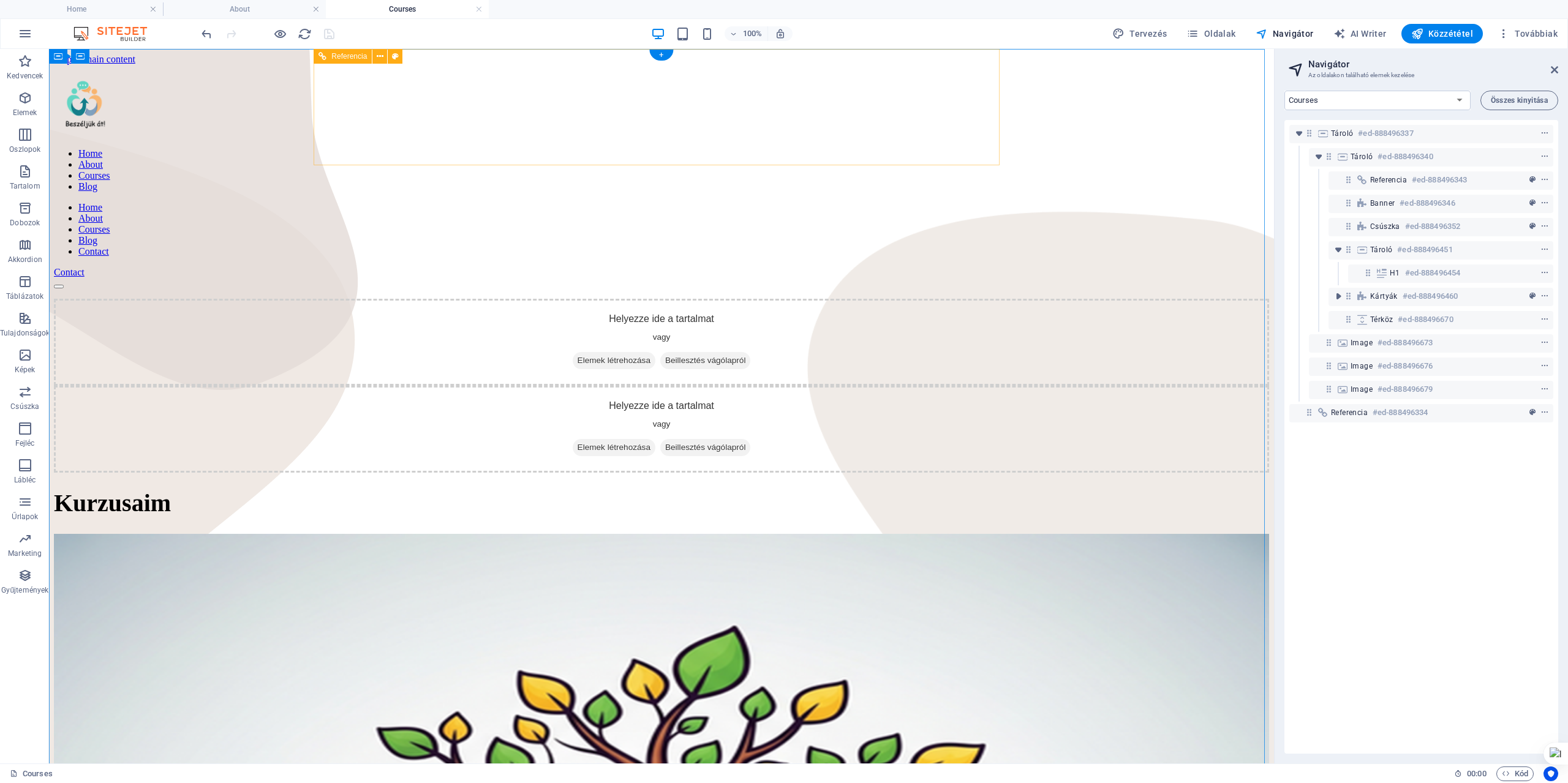
click at [809, 148] on nav "Home About Courses Blog" at bounding box center [662, 170] width 1215 height 44
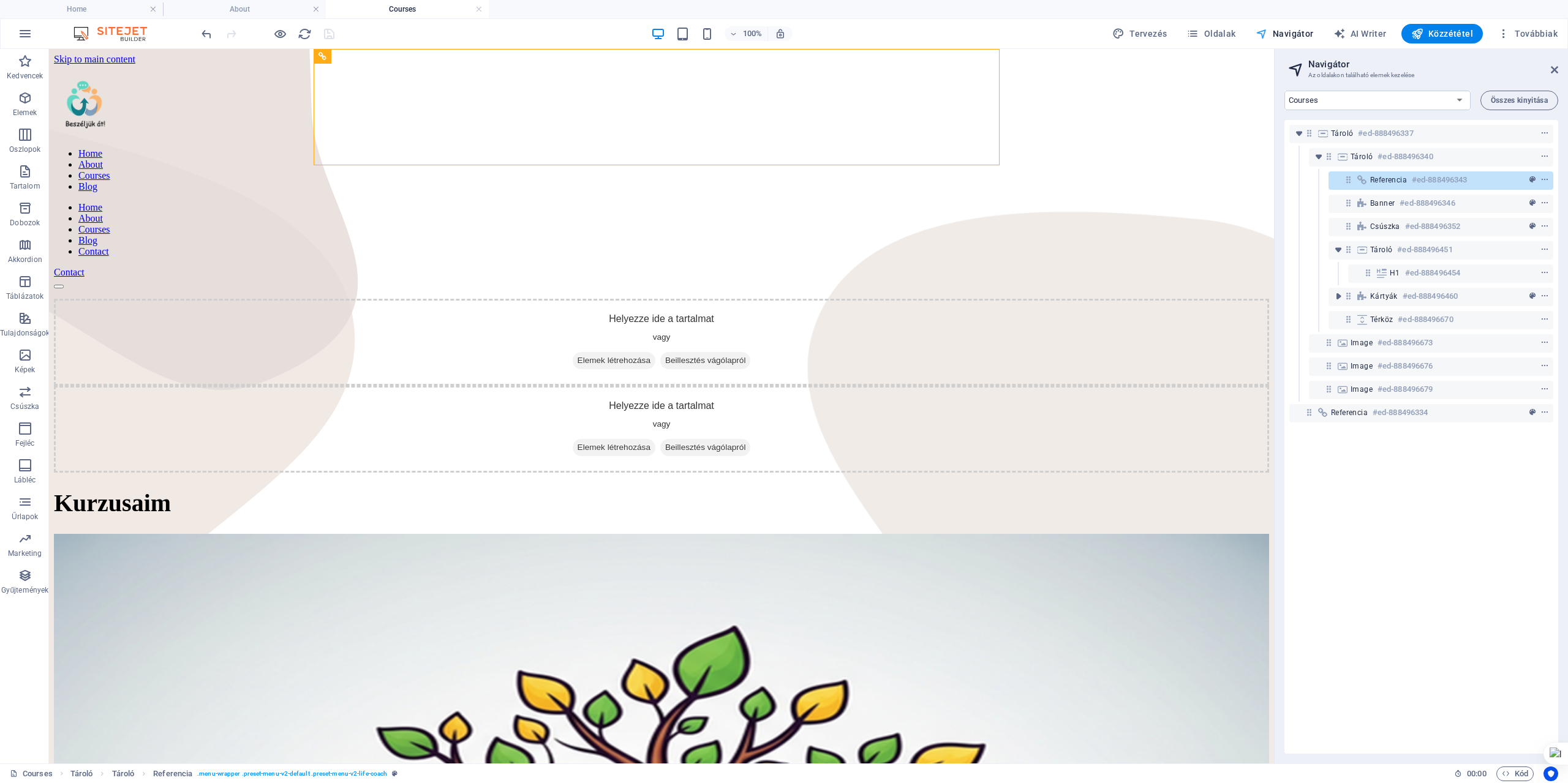
click at [1303, 31] on span "Navigátor" at bounding box center [1284, 34] width 58 height 13
click at [1462, 100] on select "Home About Courses Blog Contact Legal Notice Privacy Blog: Single Page Layout" at bounding box center [1377, 100] width 186 height 19
select select "16776983-hu"
click at [1284, 91] on select "Home About Courses Blog Contact Legal Notice Privacy Blog: Single Page Layout" at bounding box center [1377, 100] width 186 height 19
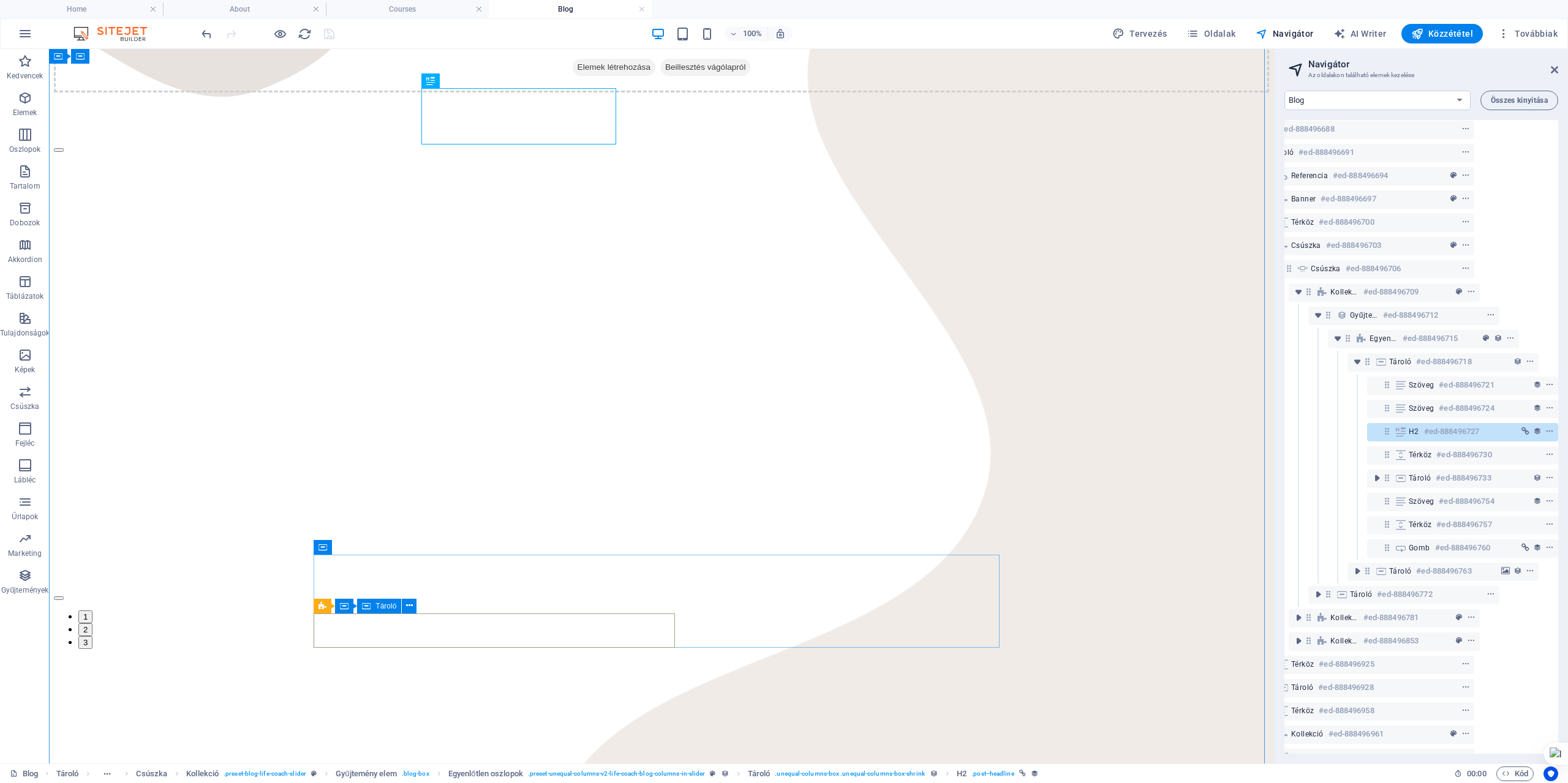
scroll to position [306, 0]
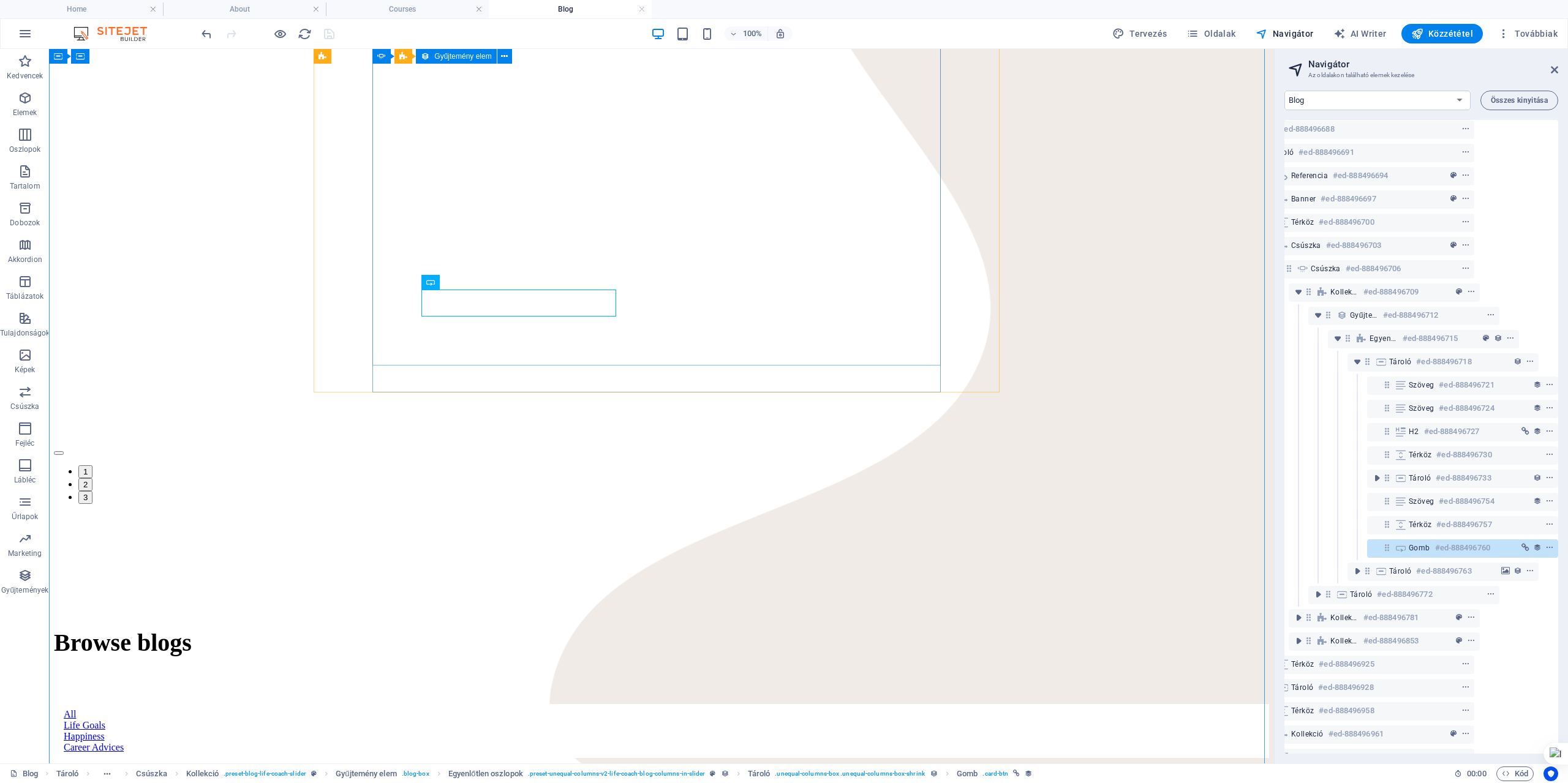
scroll to position [245, 0]
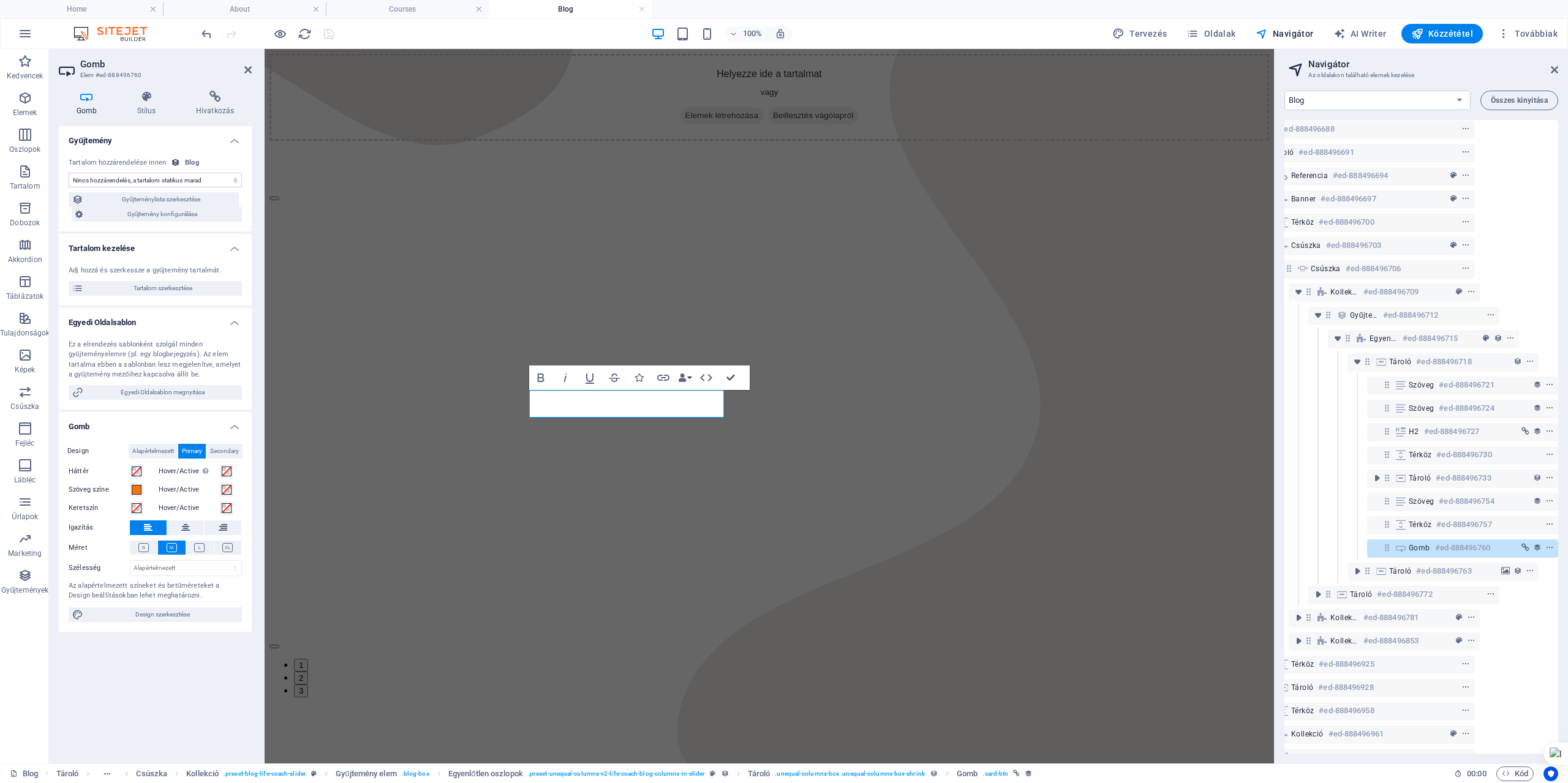
click at [125, 162] on div "Tartalom hozzárendelése innen" at bounding box center [117, 163] width 97 height 11
click at [184, 175] on select "Nincs hozzárendelés, a tartalom statikus marad Létrehozva (Dátum) Frissítve (Dá…" at bounding box center [155, 180] width 174 height 14
select select "name"
click at [69, 173] on select "Nincs hozzárendelés, a tartalom statikus marad Létrehozva (Dátum) Frissítve (Dá…" at bounding box center [155, 180] width 174 height 14
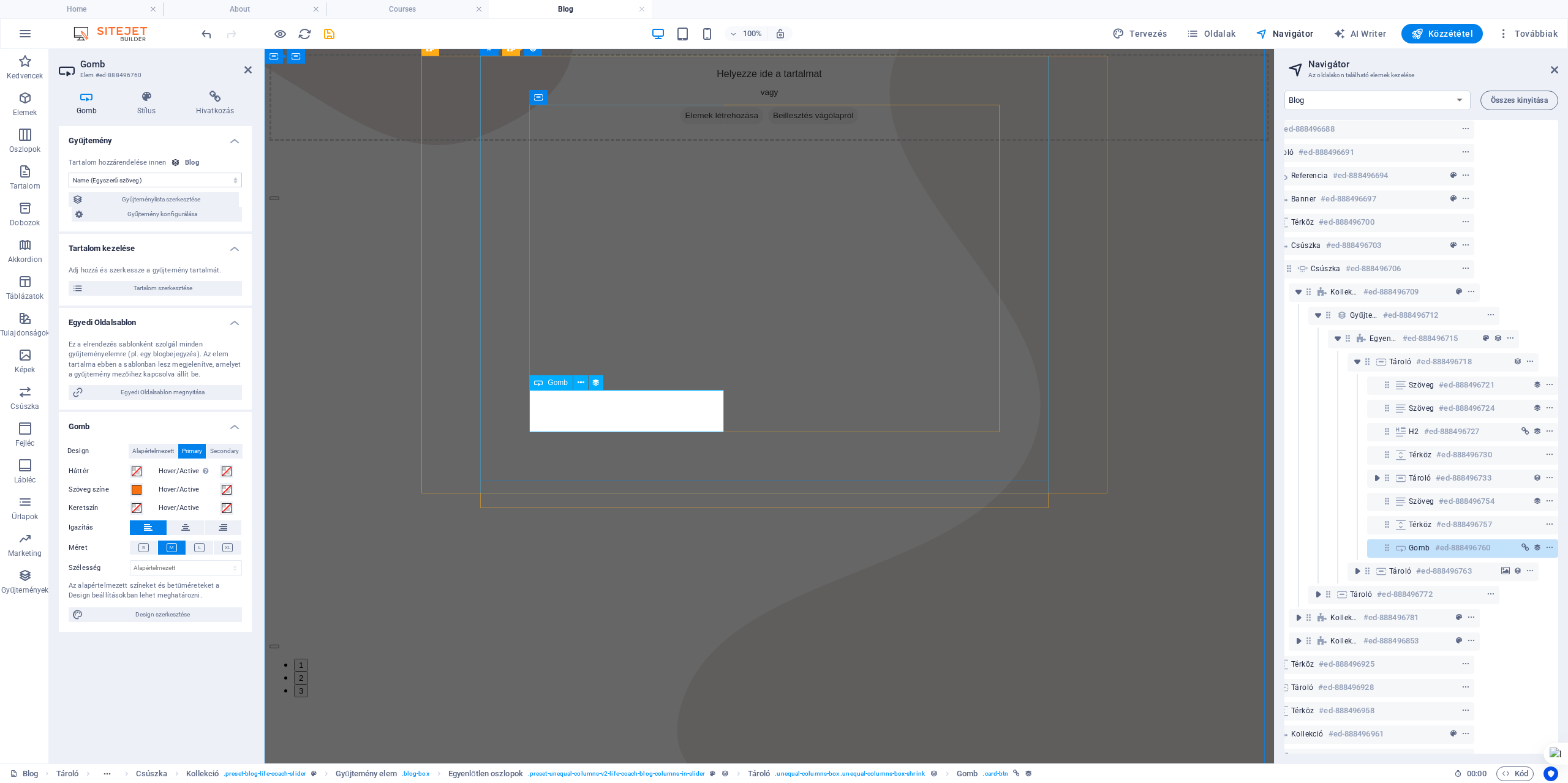
click at [329, 34] on icon "save" at bounding box center [329, 34] width 14 height 14
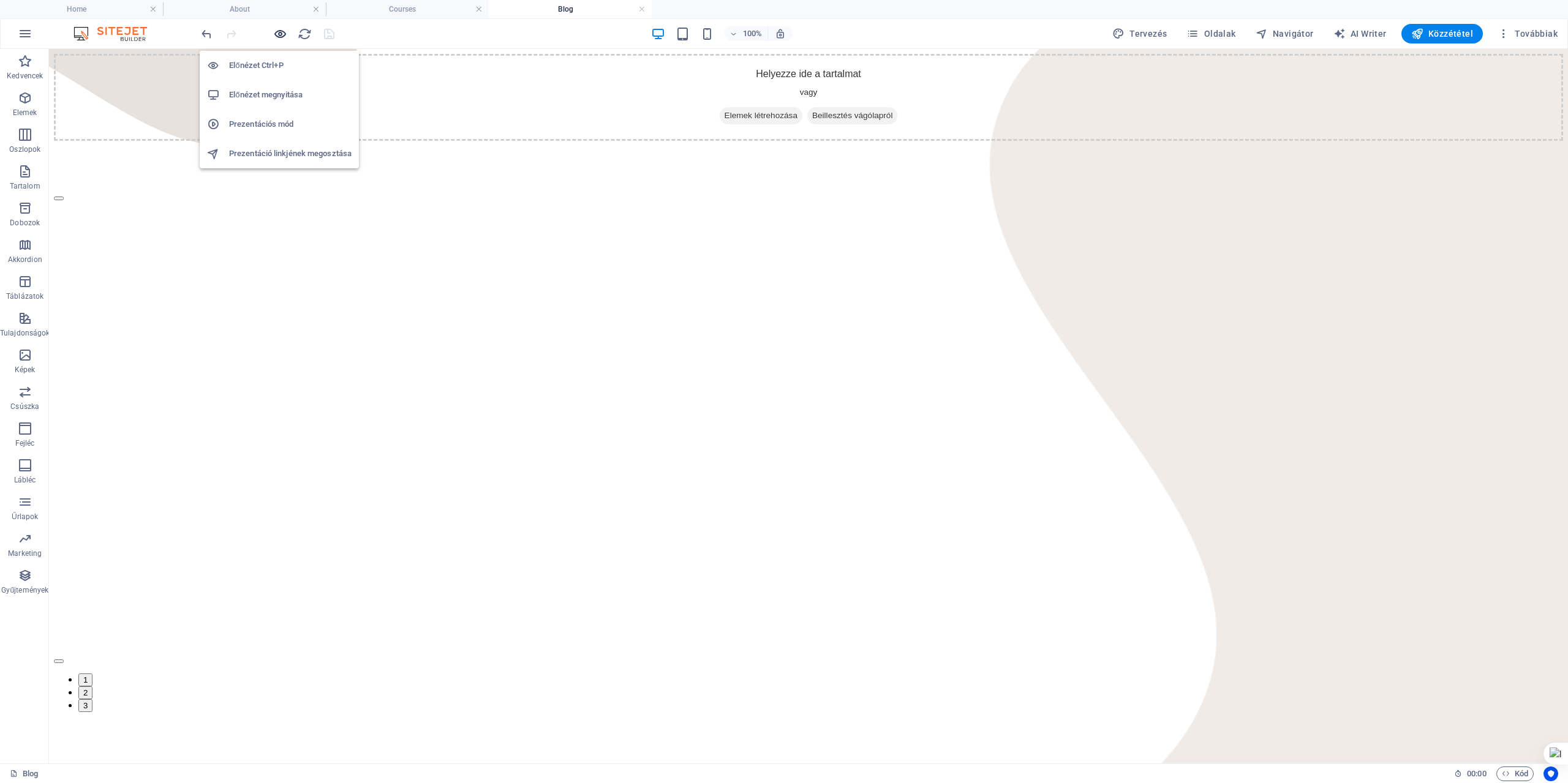
click at [283, 33] on icon "button" at bounding box center [280, 34] width 14 height 14
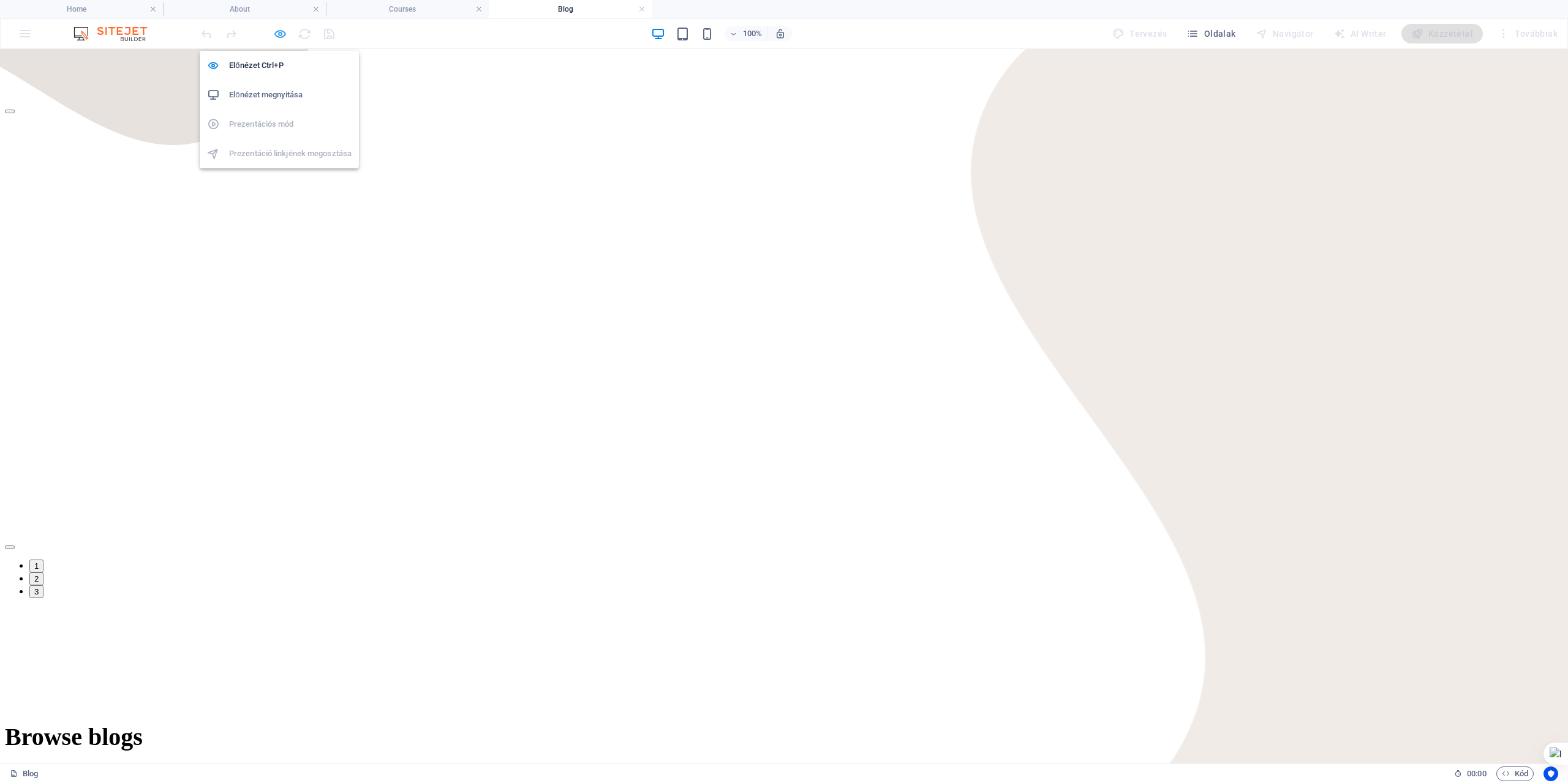
scroll to position [123, 0]
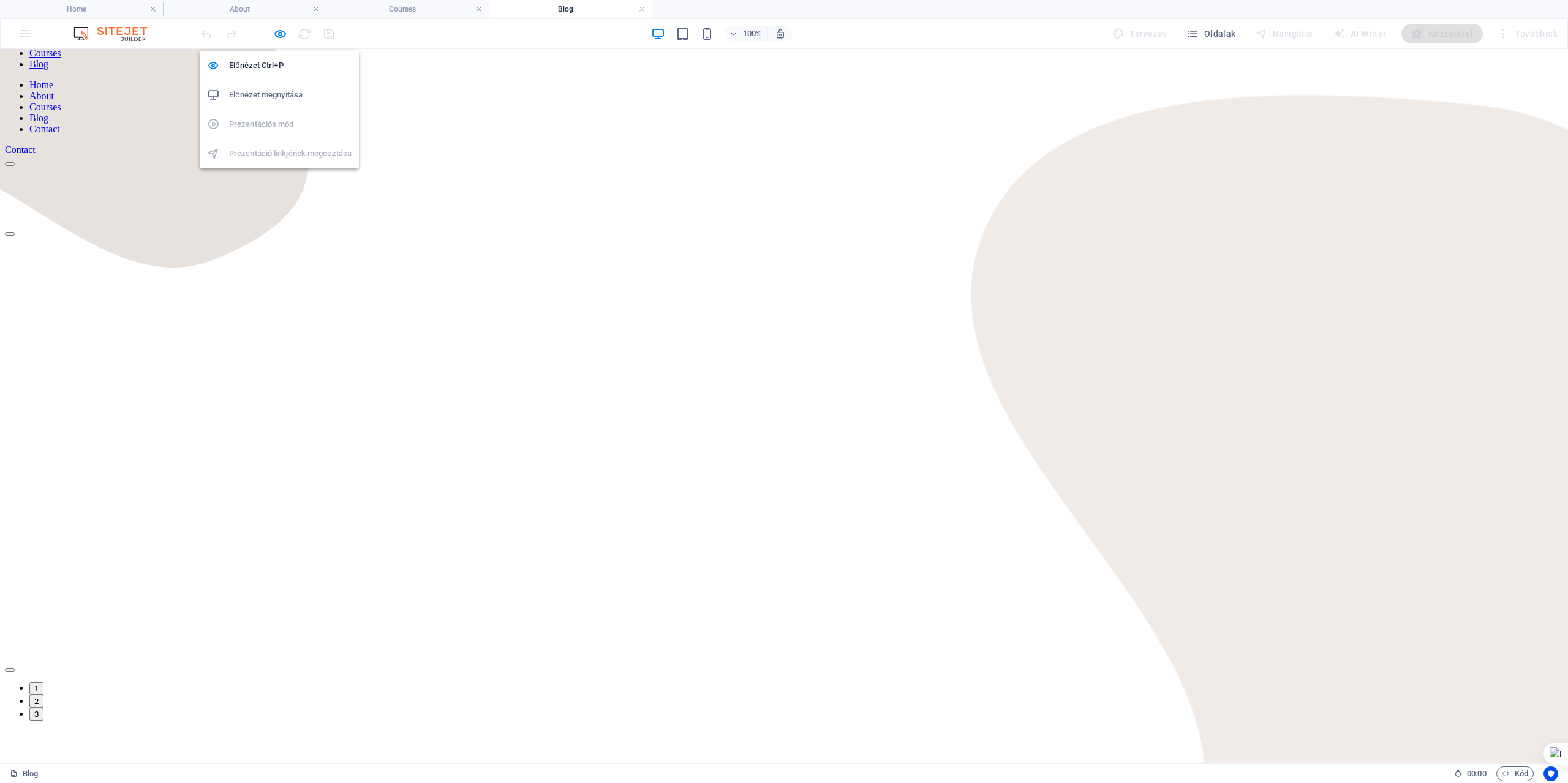
click at [261, 94] on h6 "Előnézet megnyitása" at bounding box center [291, 95] width 123 height 14
click at [277, 34] on icon "button" at bounding box center [280, 34] width 14 height 14
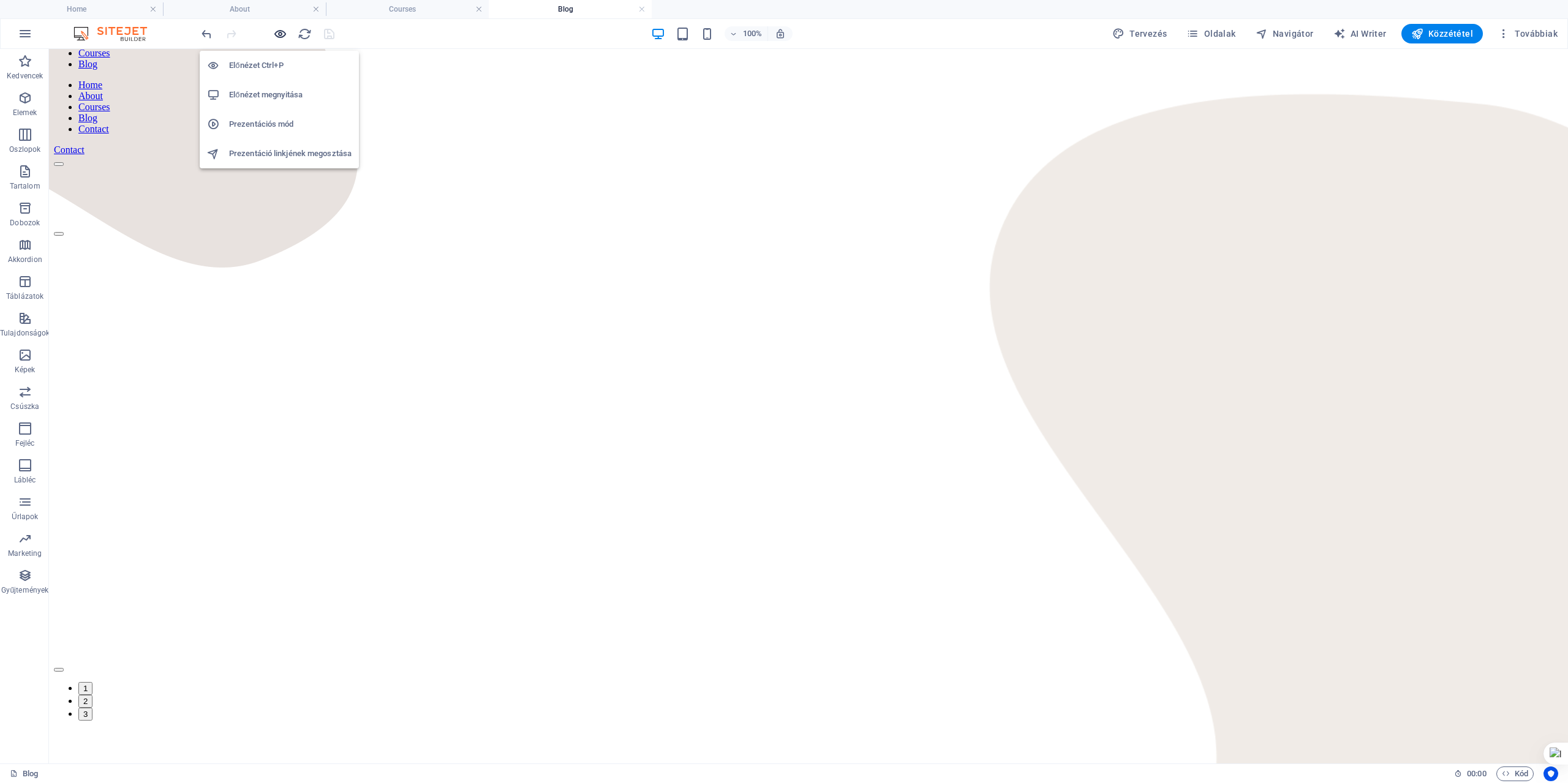
scroll to position [245, 0]
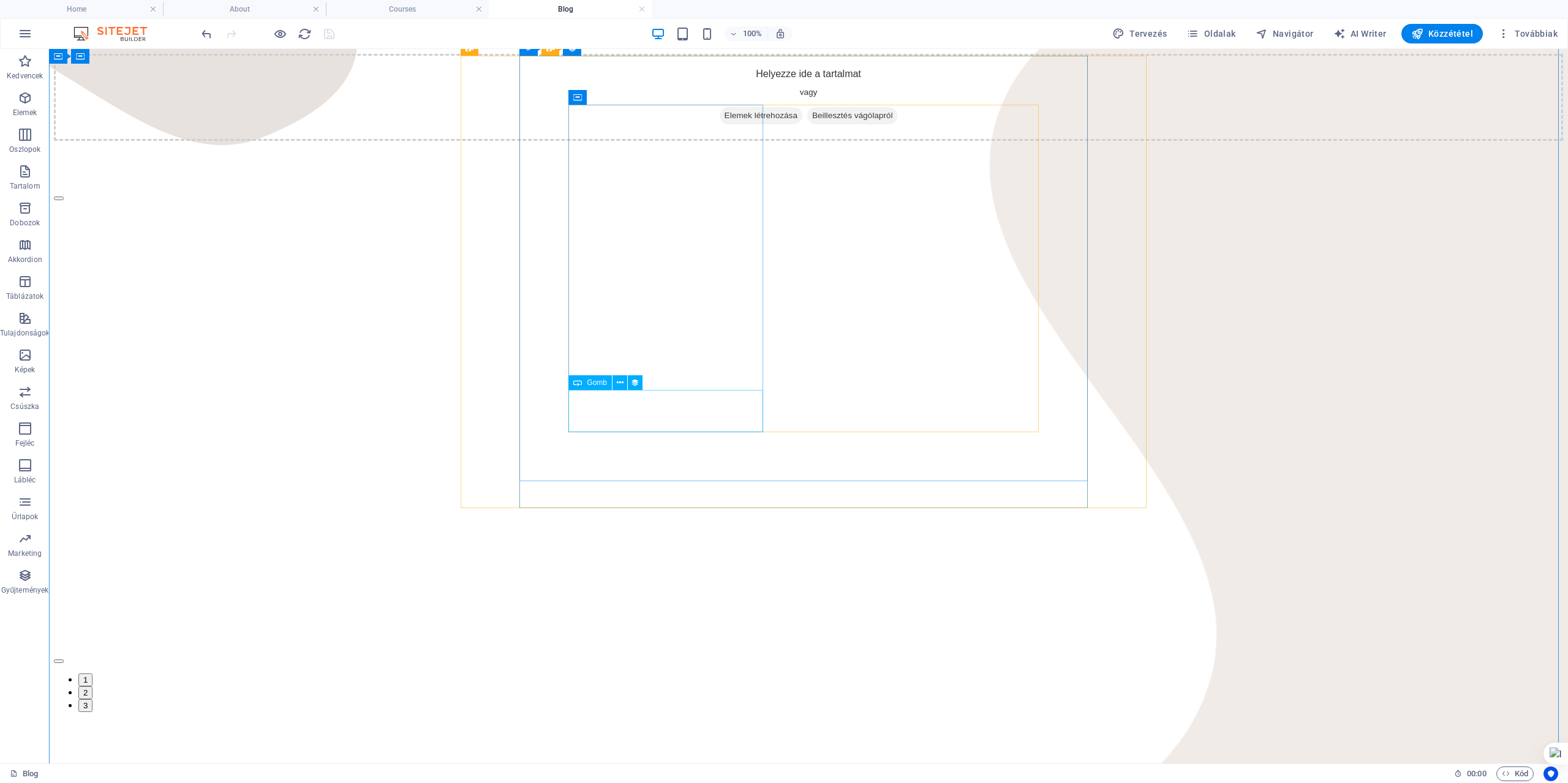
select select "name"
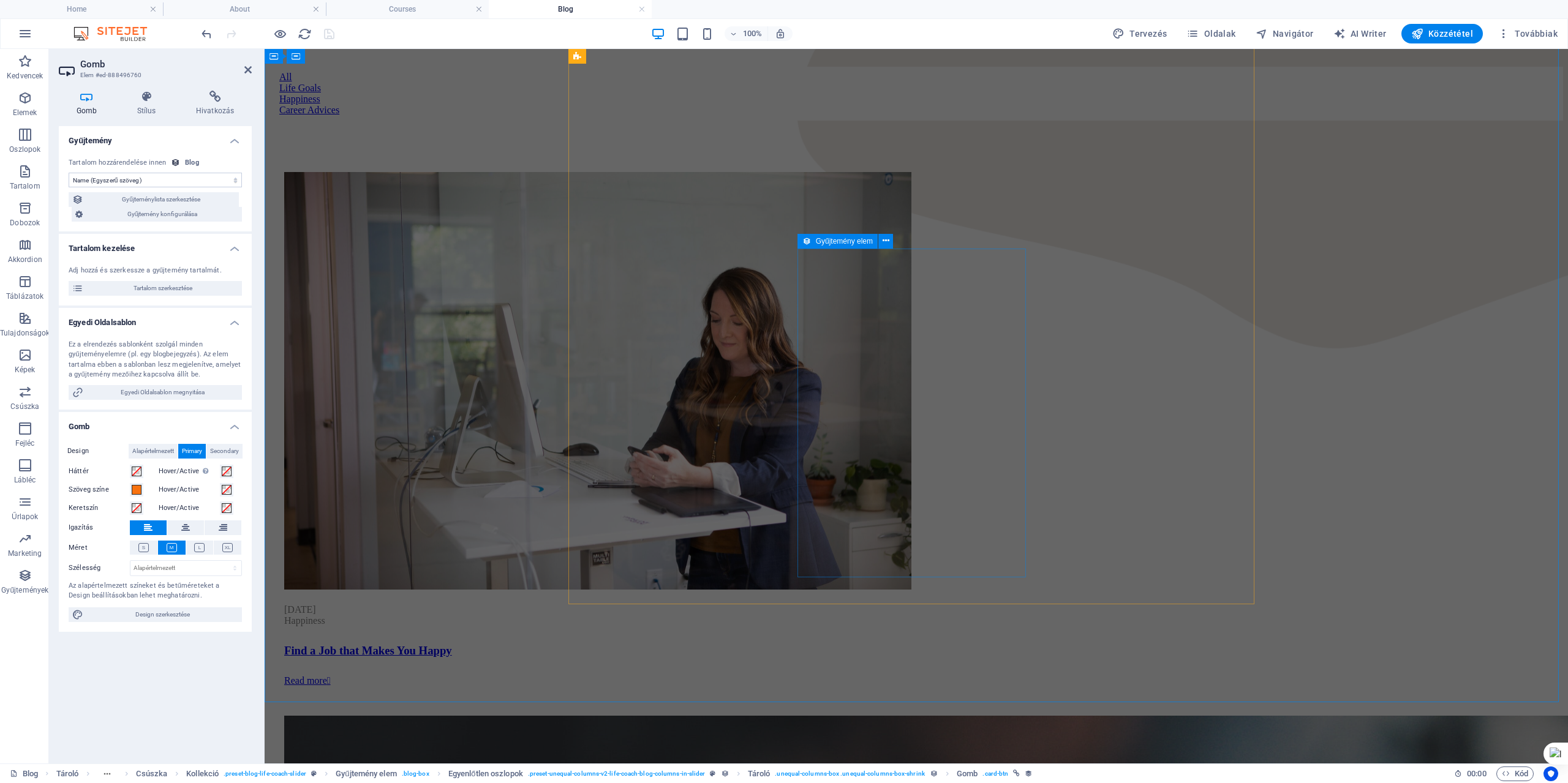
scroll to position [1041, 0]
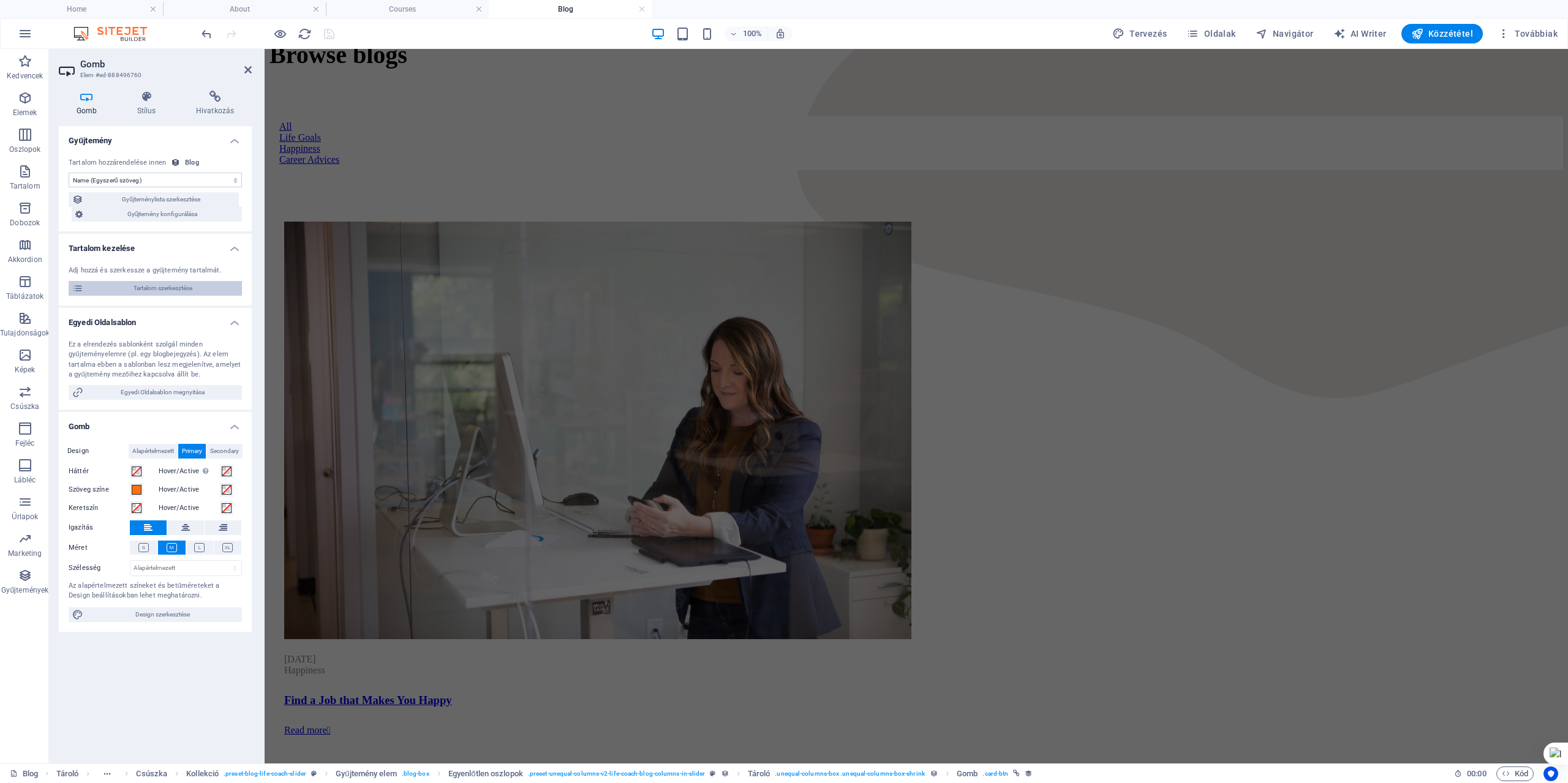
click at [158, 289] on span "Tartalom szerkesztése" at bounding box center [162, 288] width 151 height 14
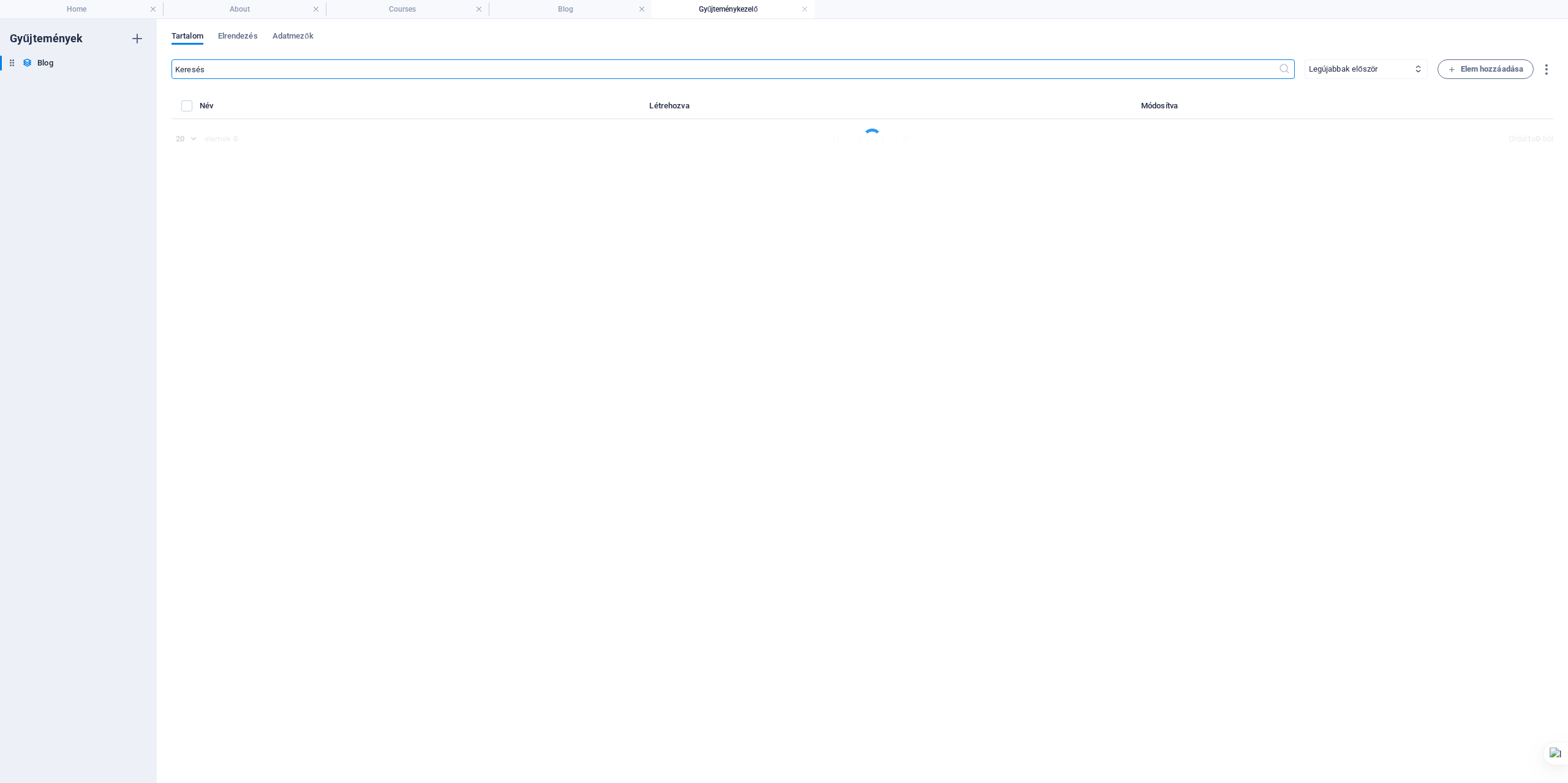
select select "Happiness"
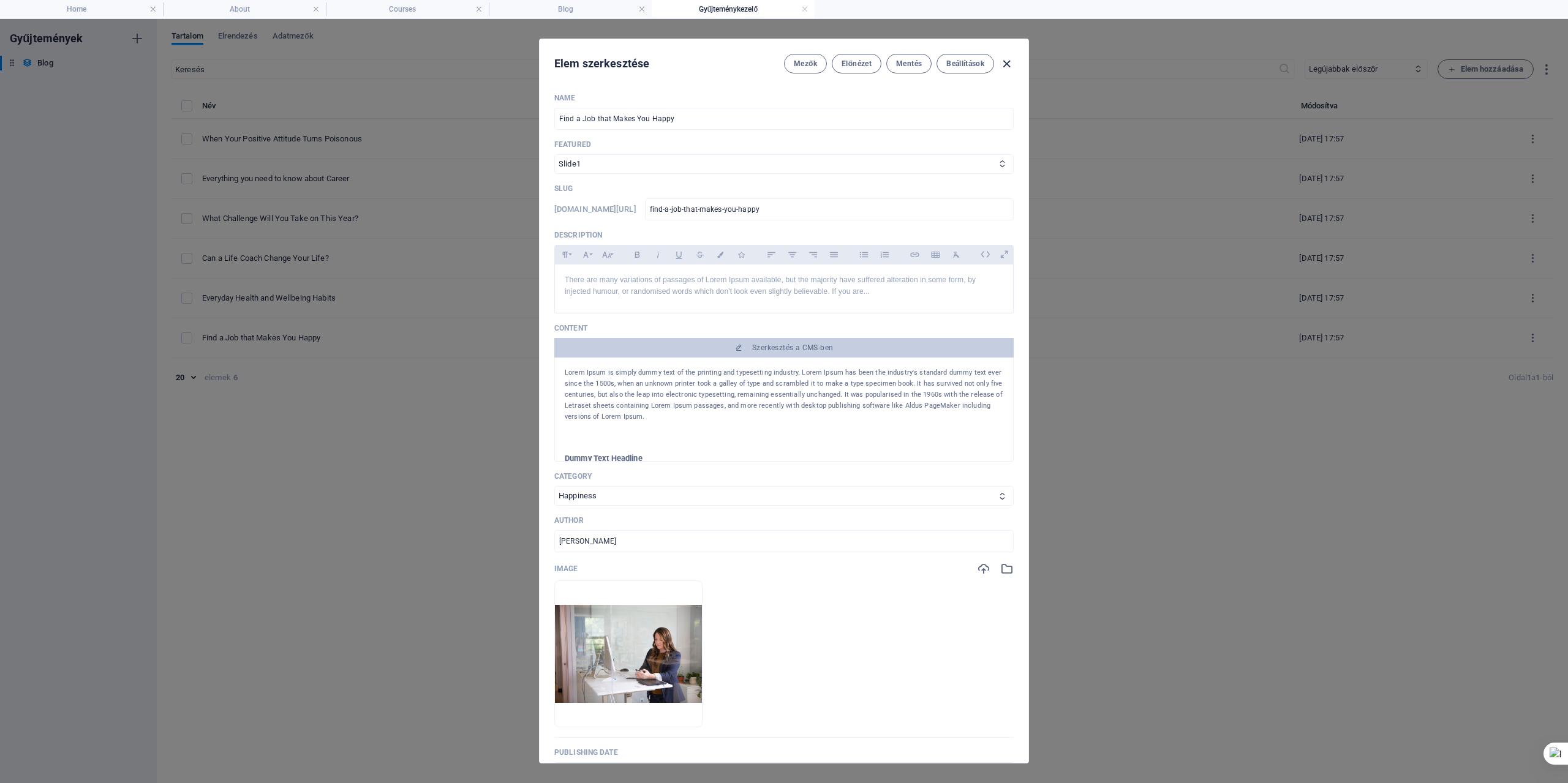
click at [1008, 62] on icon "button" at bounding box center [1007, 64] width 14 height 14
type input "[DATE]"
type input "find-a-job-that-makes-you-happy"
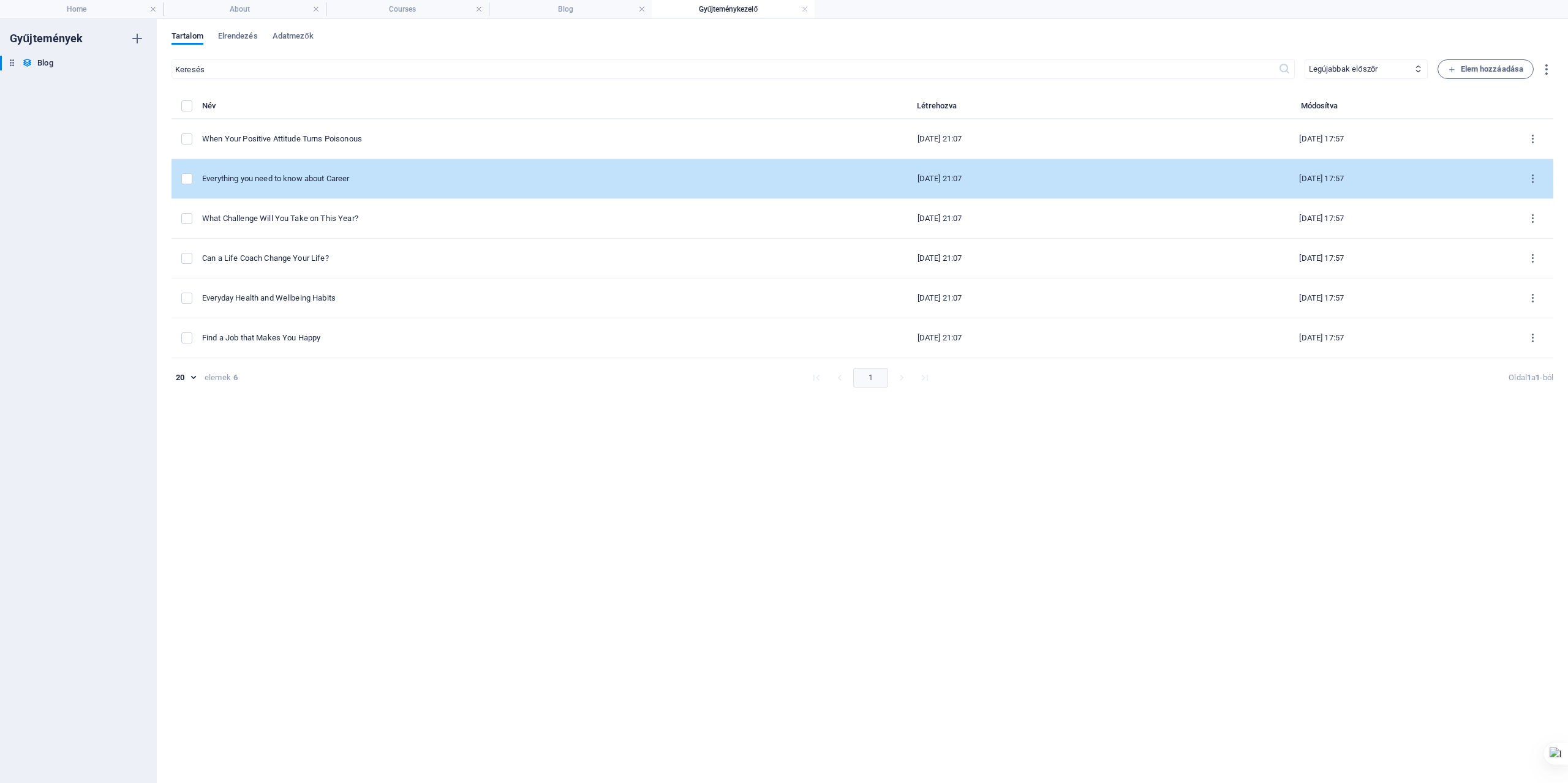
click at [300, 180] on div "Everything you need to know about Career" at bounding box center [470, 179] width 536 height 11
select select
select select "Career Advices"
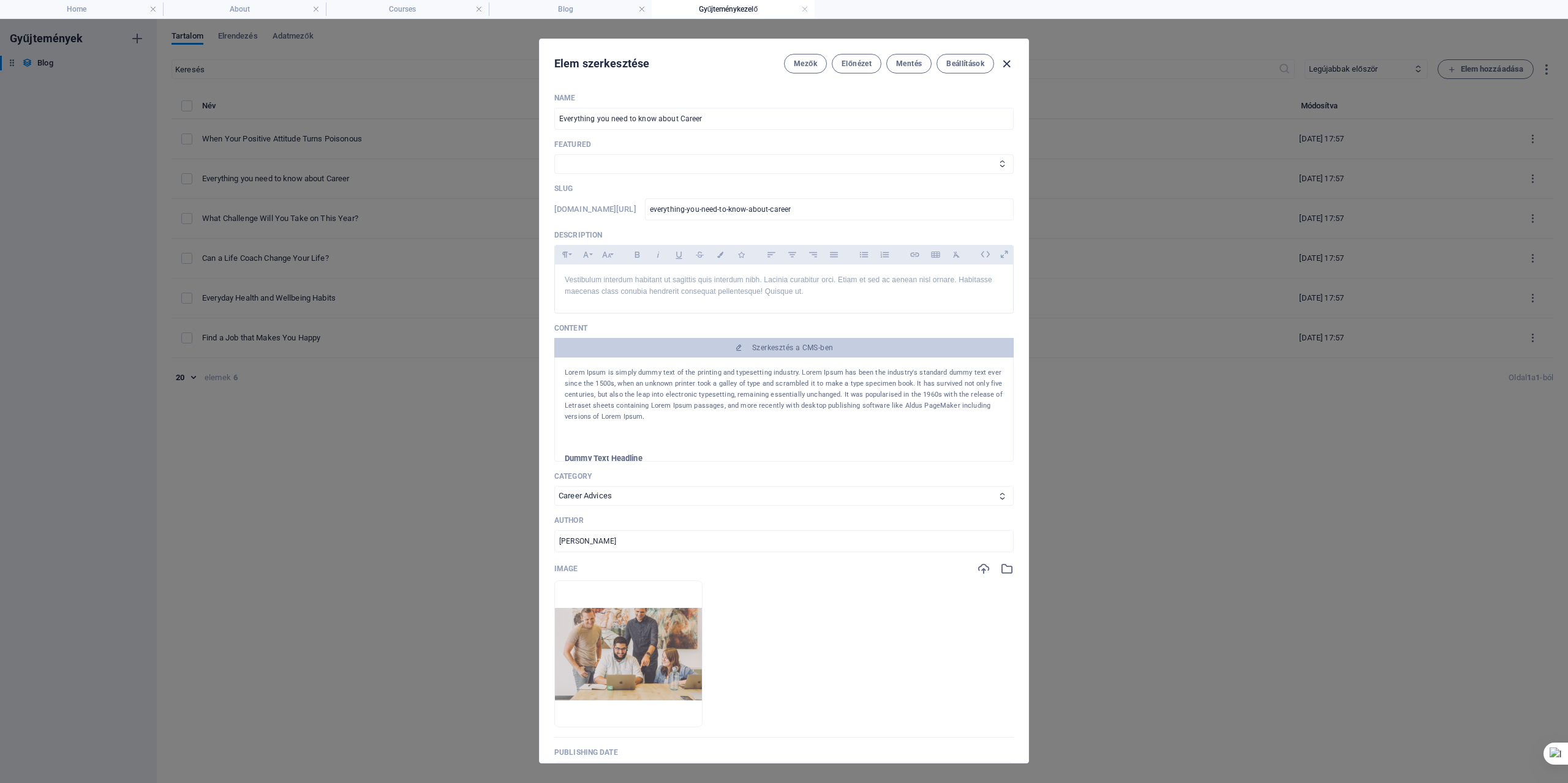
click at [1007, 63] on icon "button" at bounding box center [1007, 64] width 14 height 14
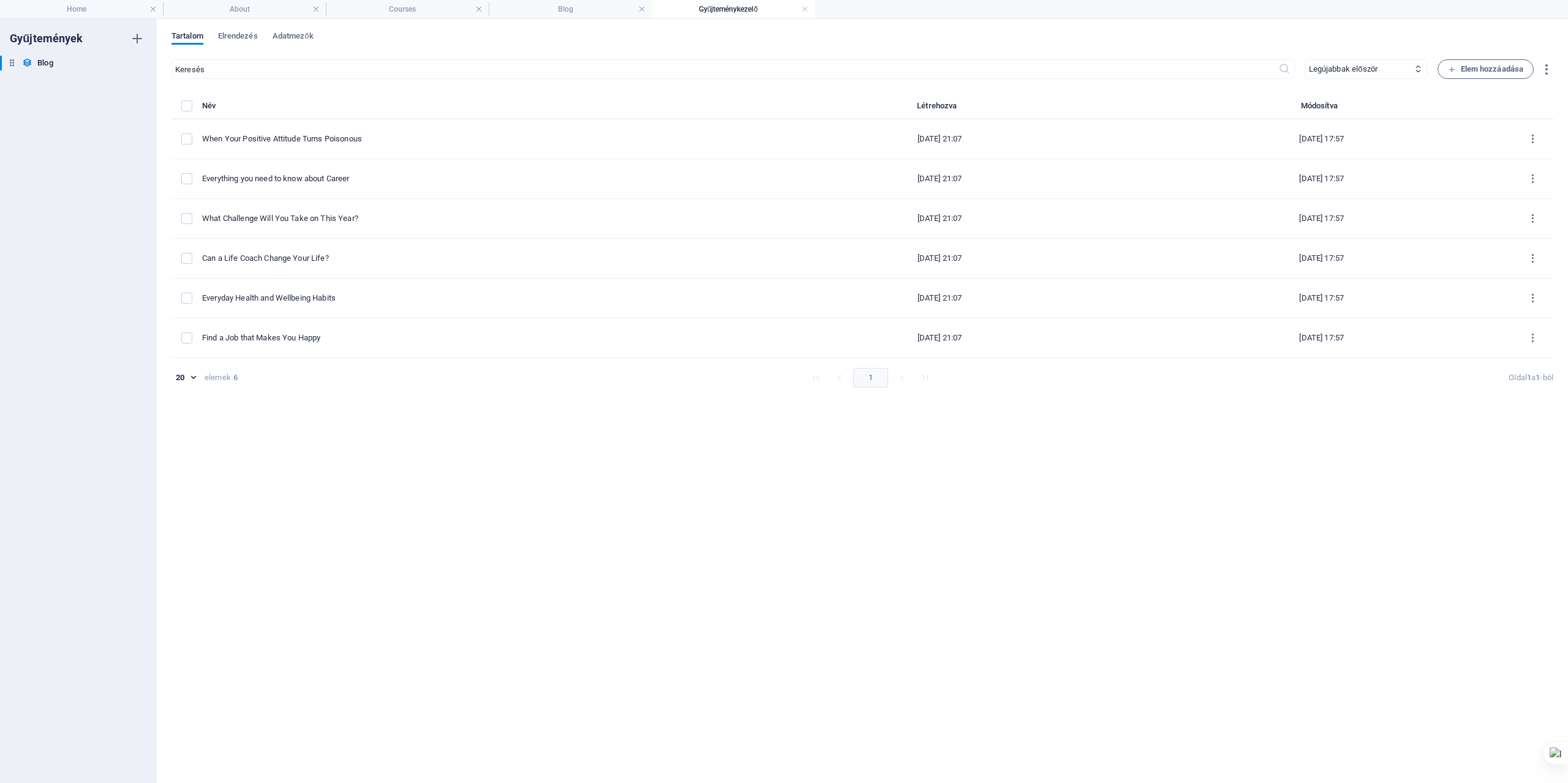
type input "[DATE]"
type input "everything-you-need-to-know-about-career"
click at [1502, 66] on span "Elem hozzáadása" at bounding box center [1485, 69] width 76 height 14
